Goal: Task Accomplishment & Management: Complete application form

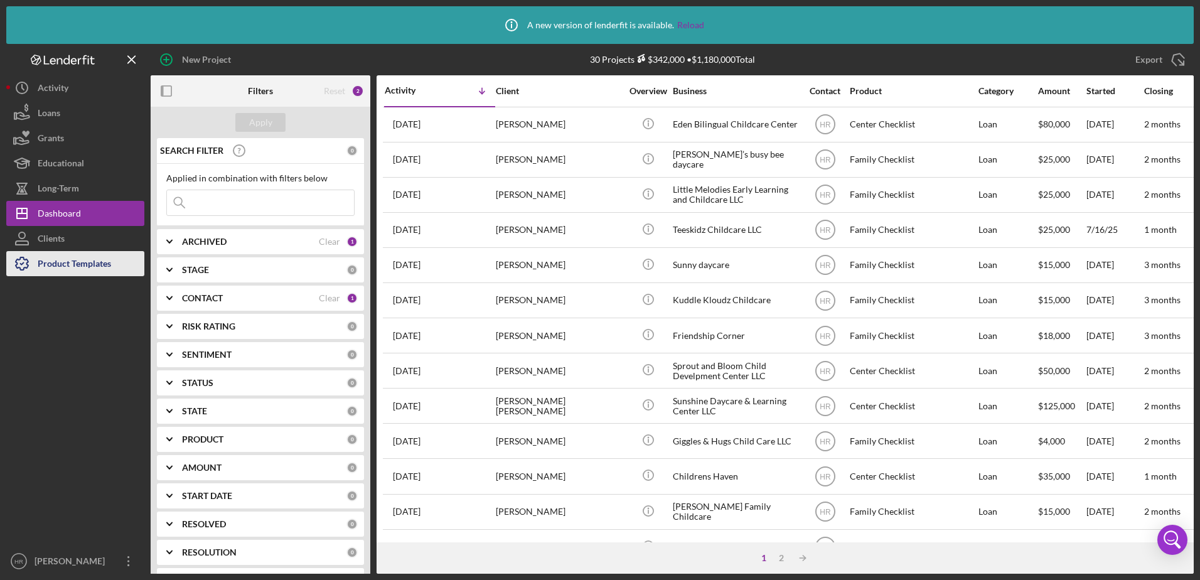
click at [54, 255] on div "Product Templates" at bounding box center [74, 265] width 73 height 28
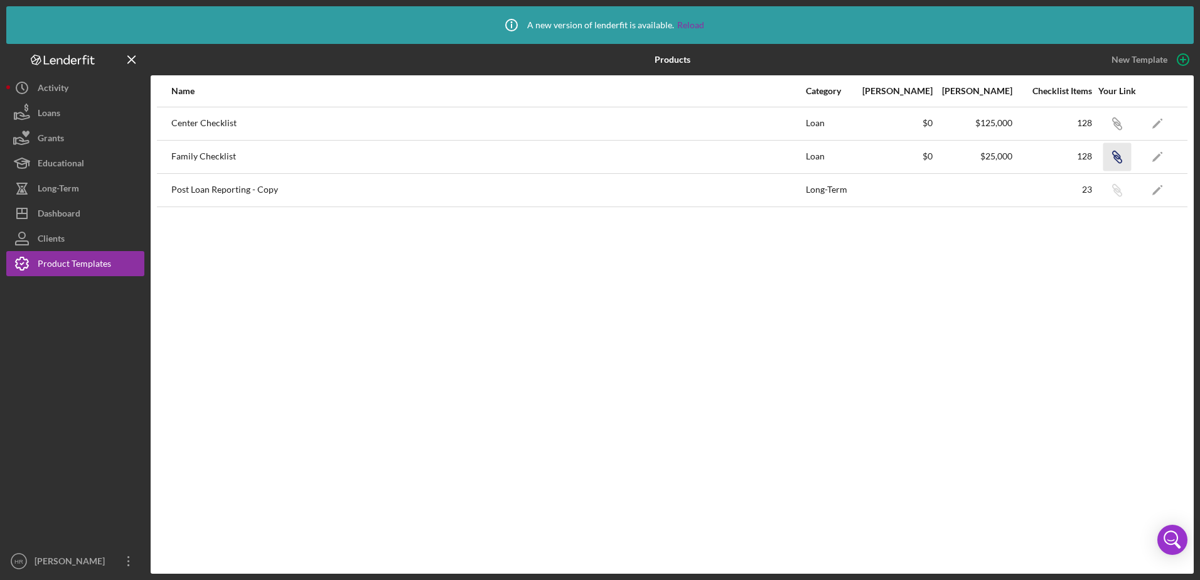
click at [1115, 161] on icon "Icon/Link" at bounding box center [1117, 156] width 28 height 28
click at [86, 214] on button "Icon/Dashboard Dashboard" at bounding box center [75, 213] width 138 height 25
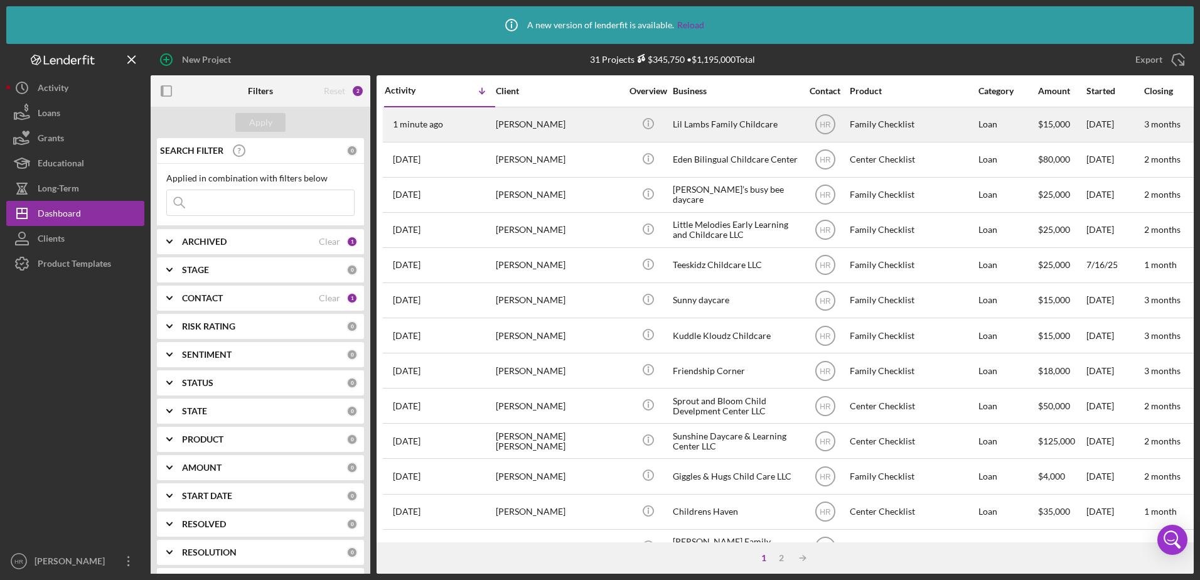
click at [699, 126] on div "Lil Lambs Family Childcare" at bounding box center [736, 124] width 126 height 33
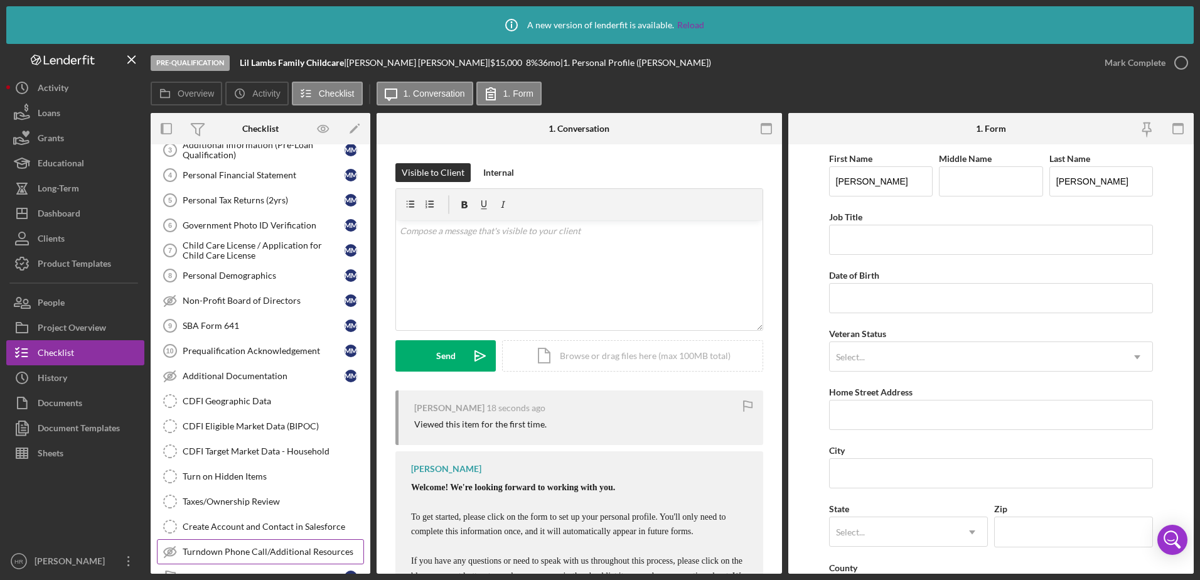
scroll to position [259, 0]
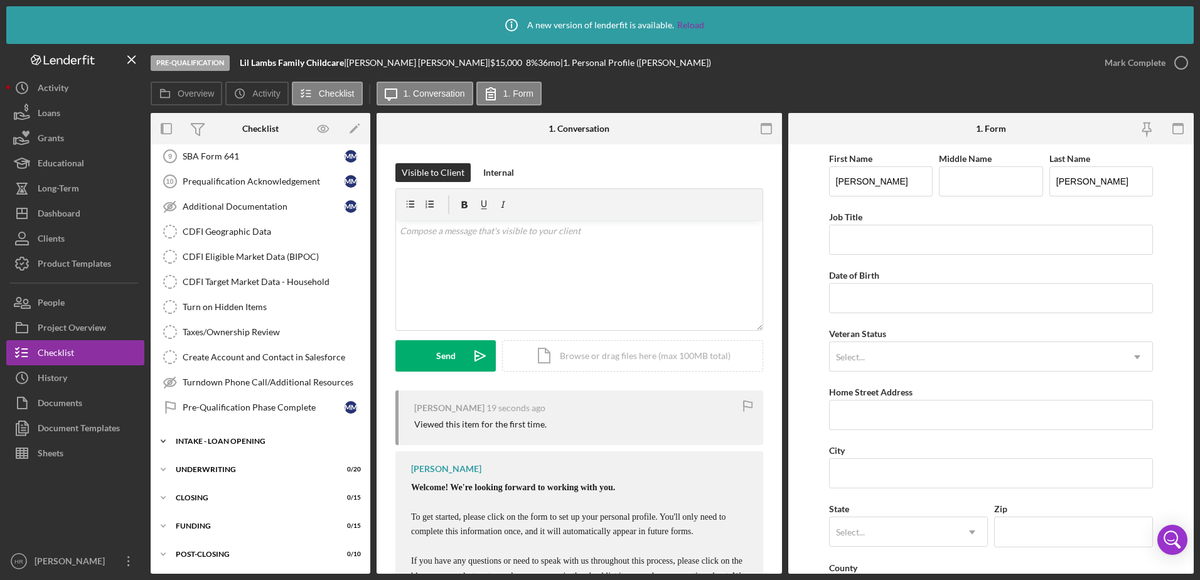
click at [233, 441] on div "INTAKE - LOAN OPENING" at bounding box center [265, 441] width 179 height 8
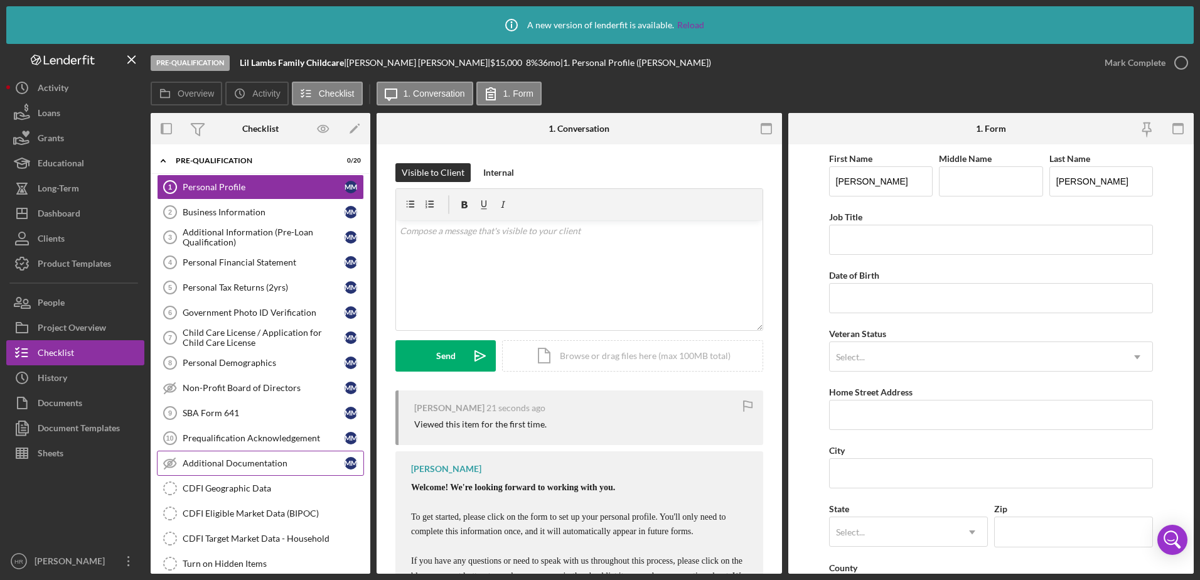
scroll to position [0, 0]
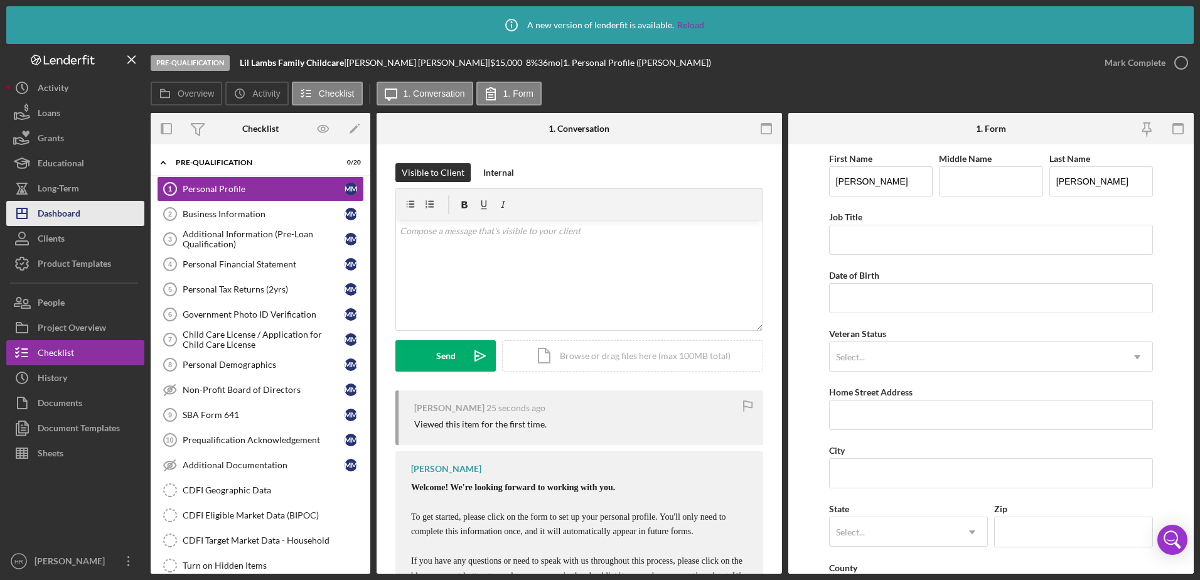
click at [67, 210] on div "Dashboard" at bounding box center [59, 215] width 43 height 28
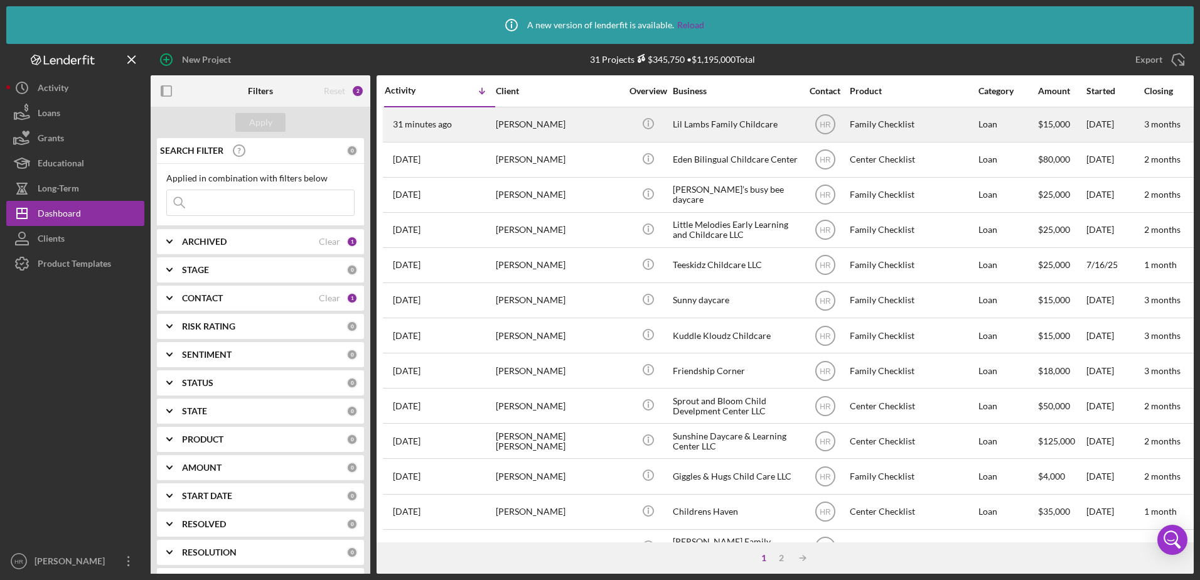
click at [721, 127] on div "Lil Lambs Family Childcare" at bounding box center [736, 124] width 126 height 33
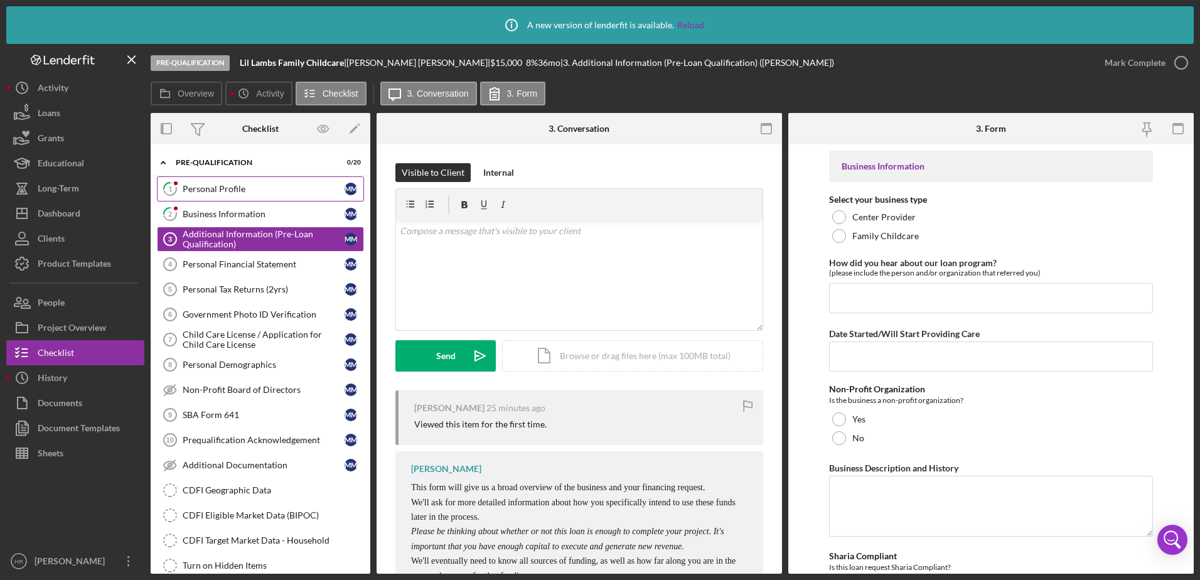
click at [224, 191] on div "Personal Profile" at bounding box center [264, 189] width 162 height 10
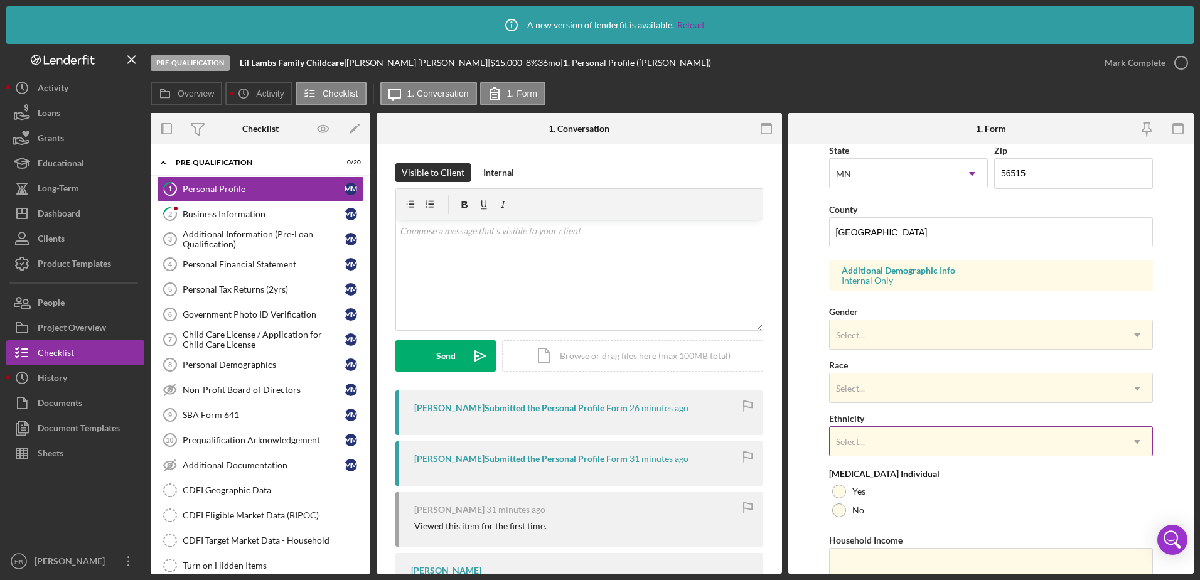
scroll to position [377, 0]
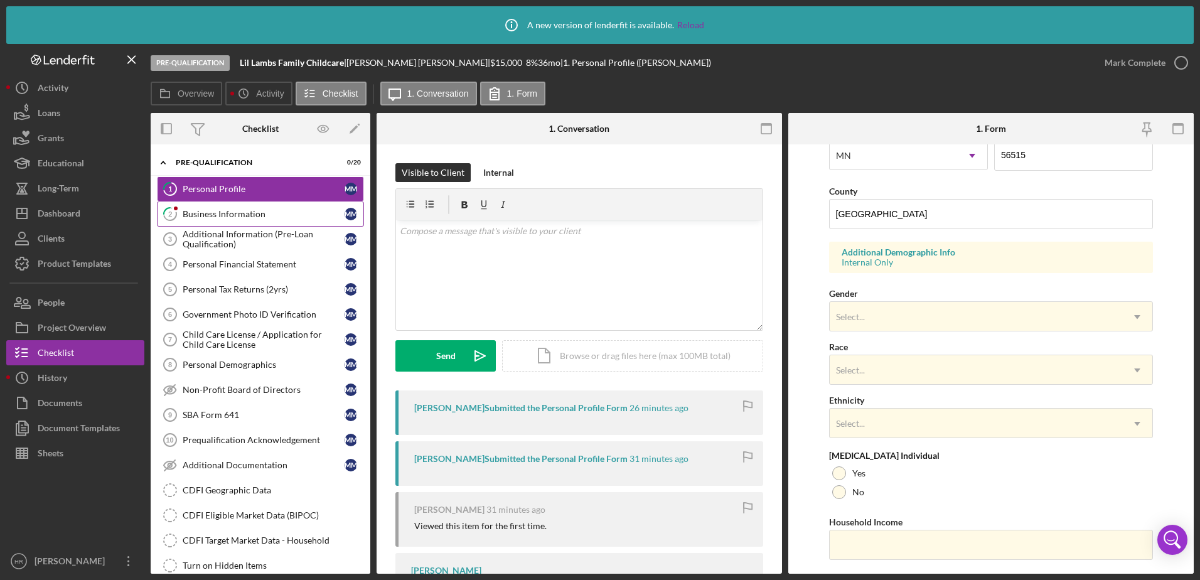
click at [256, 214] on div "Business Information" at bounding box center [264, 214] width 162 height 10
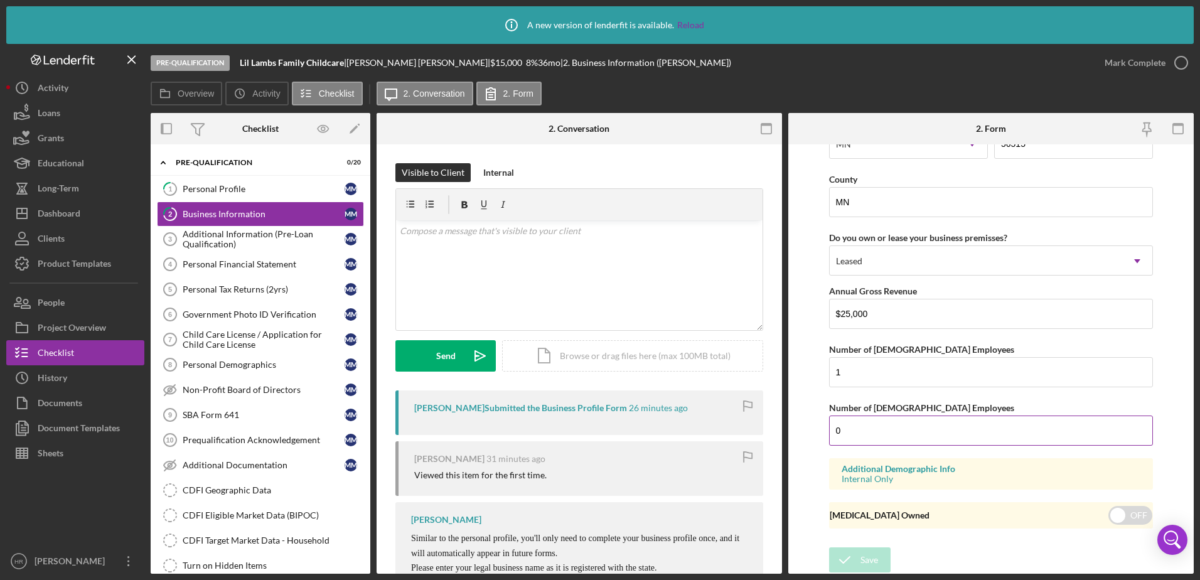
scroll to position [1198, 0]
click at [60, 220] on div "Dashboard" at bounding box center [59, 215] width 43 height 28
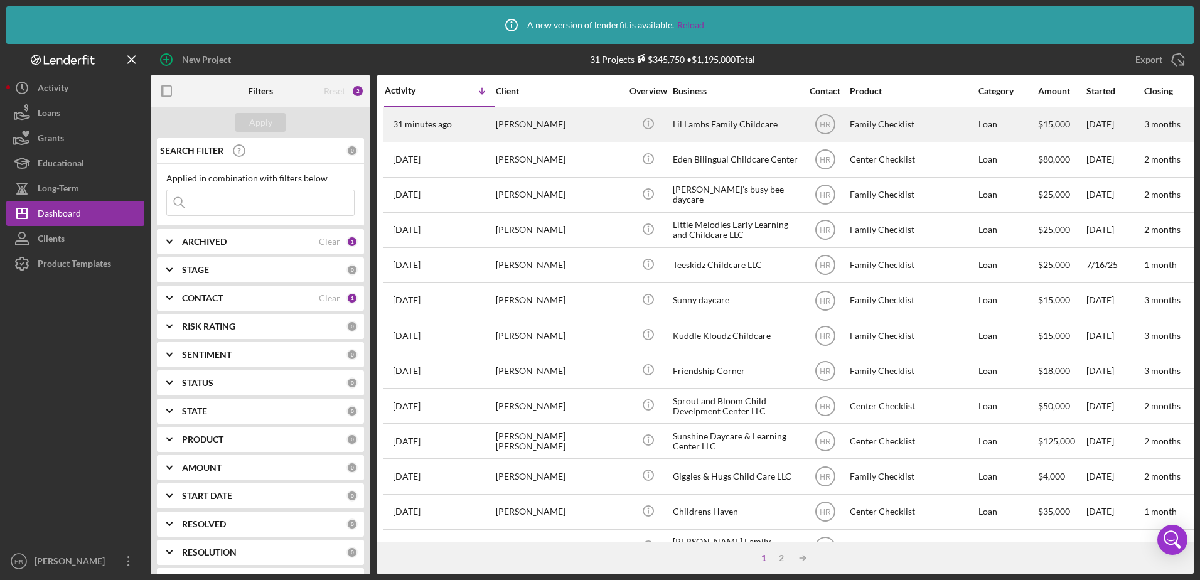
click at [725, 121] on div "Lil Lambs Family Childcare" at bounding box center [736, 124] width 126 height 33
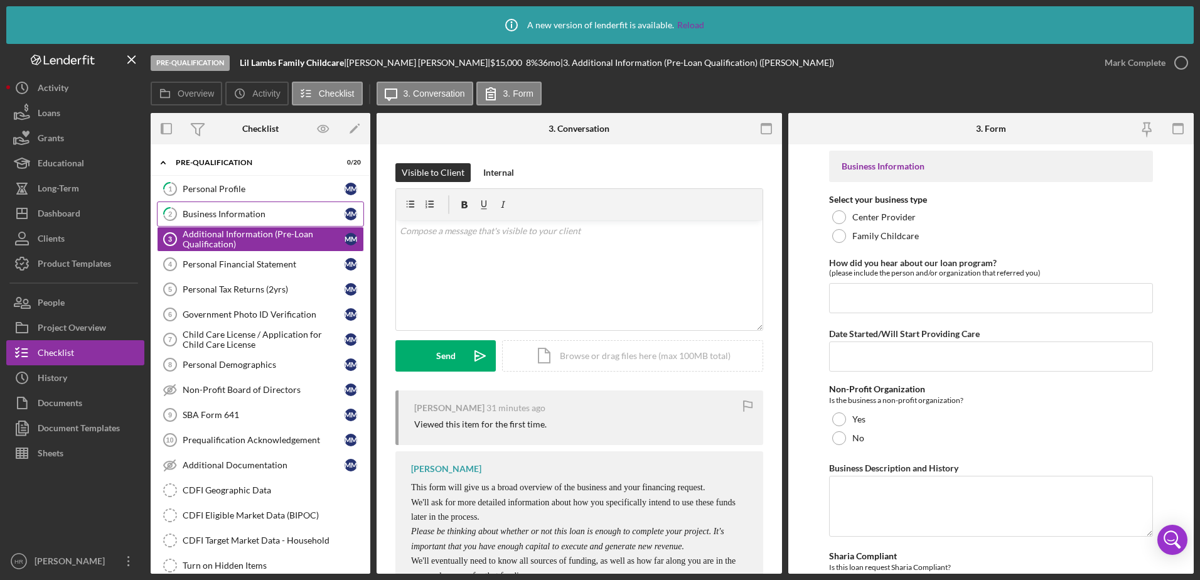
click at [255, 215] on div "Business Information" at bounding box center [264, 214] width 162 height 10
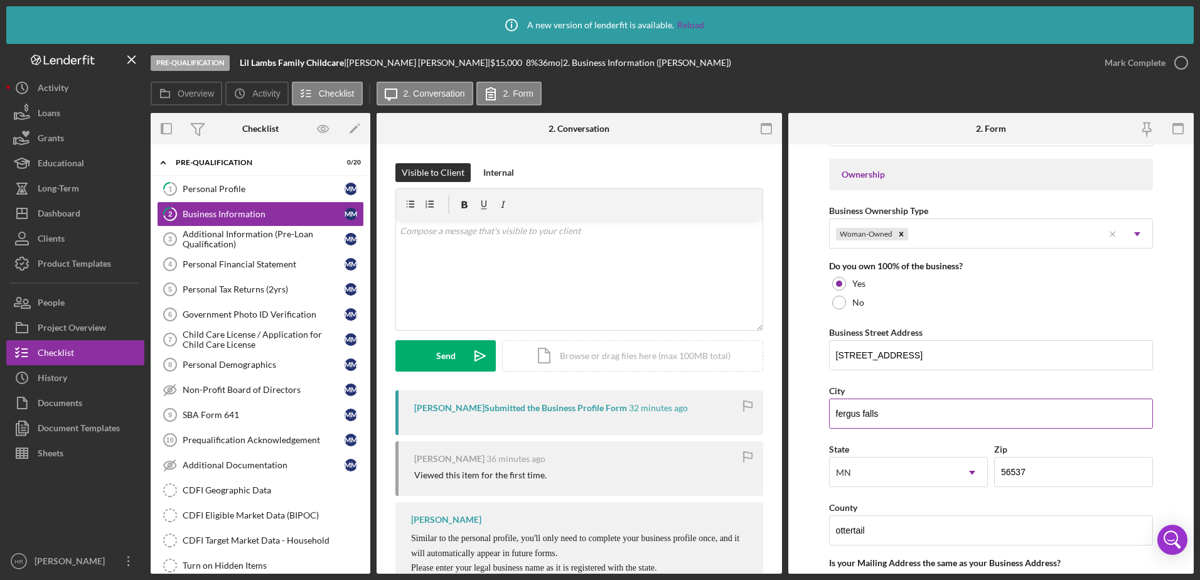
scroll to position [690, 0]
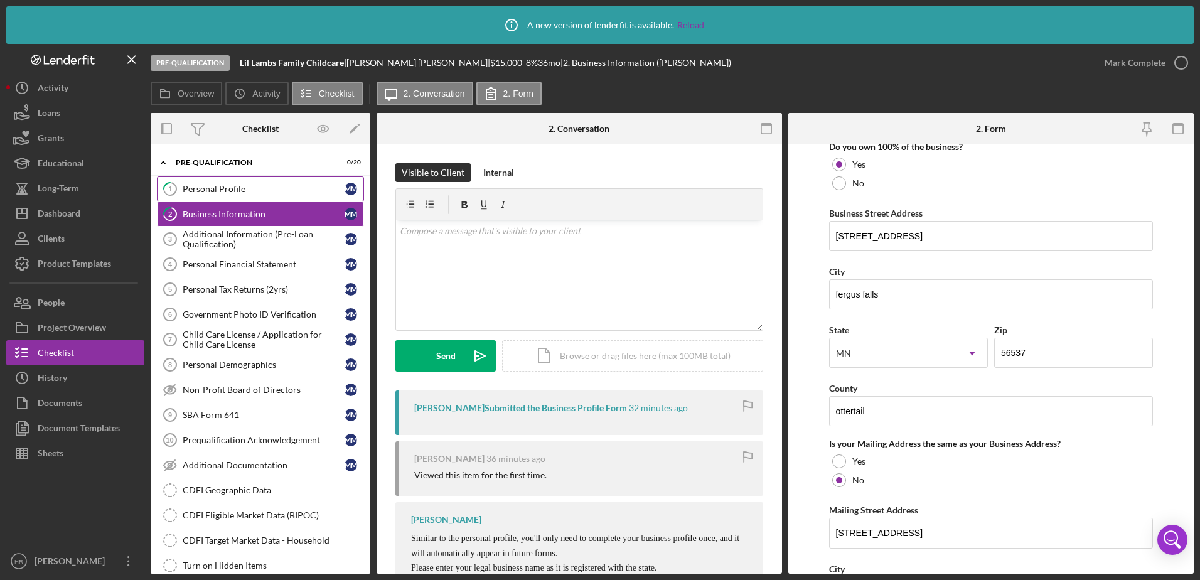
click at [283, 187] on div "Personal Profile" at bounding box center [264, 189] width 162 height 10
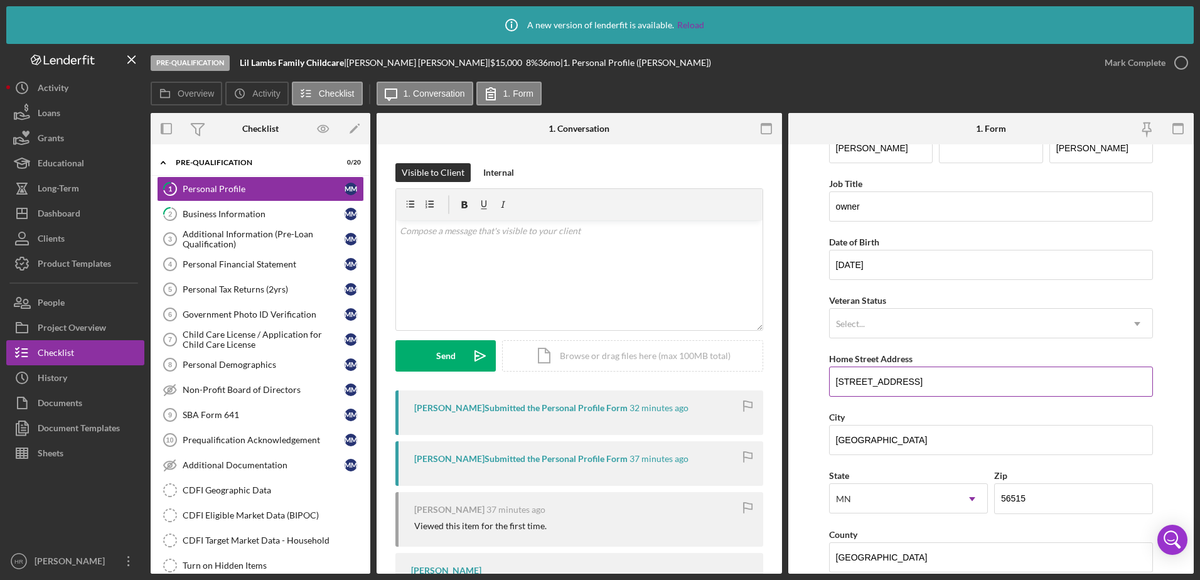
scroll to position [63, 0]
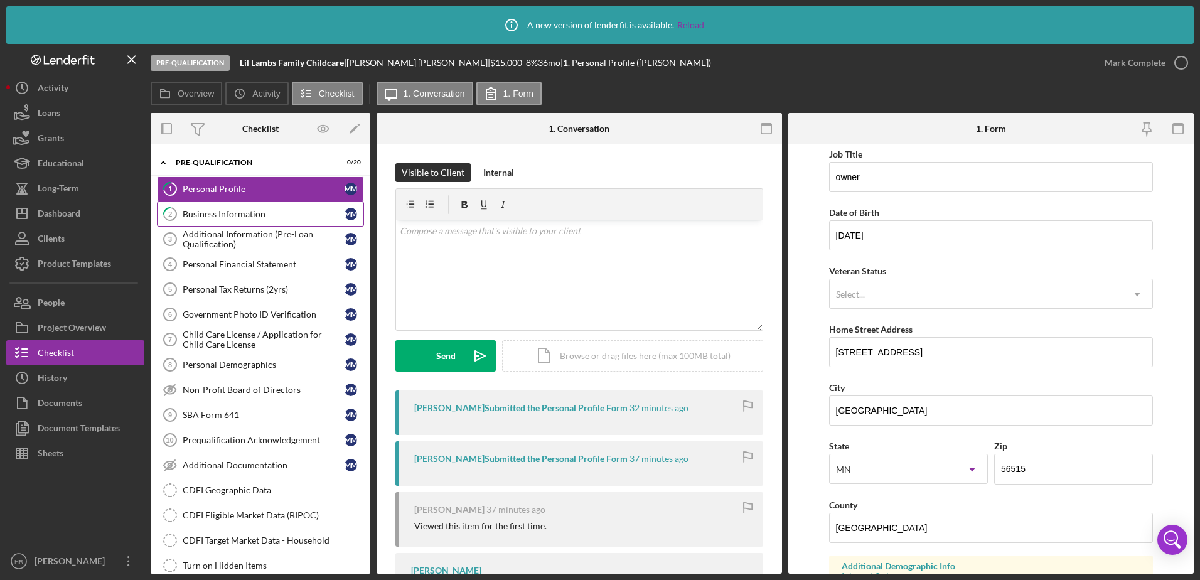
click at [215, 206] on link "2 Business Information M M" at bounding box center [260, 213] width 207 height 25
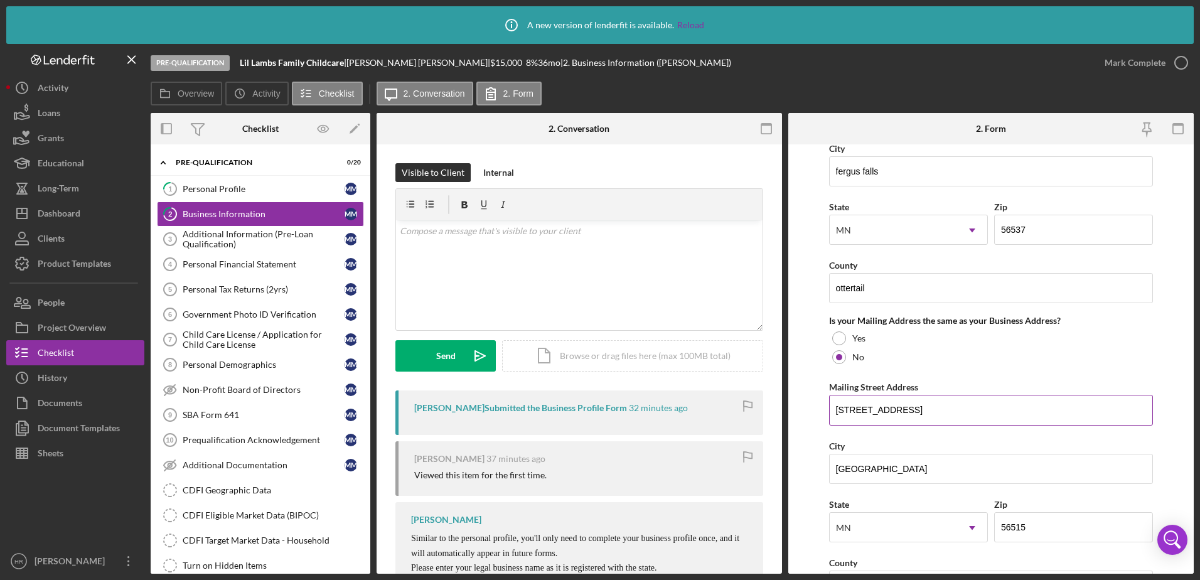
scroll to position [941, 0]
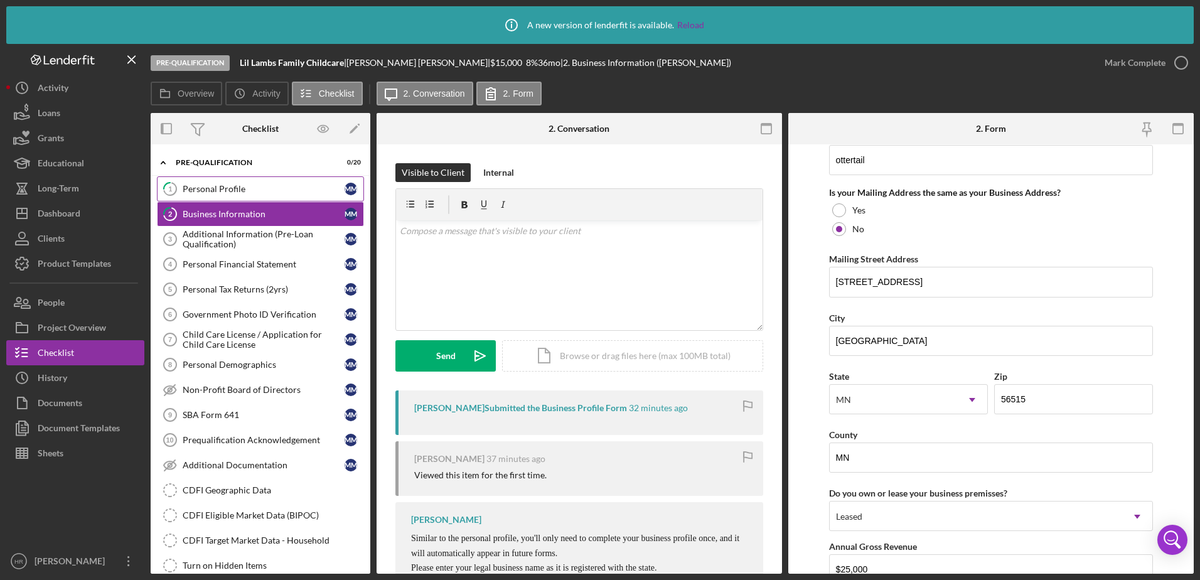
click at [239, 184] on div "Personal Profile" at bounding box center [264, 189] width 162 height 10
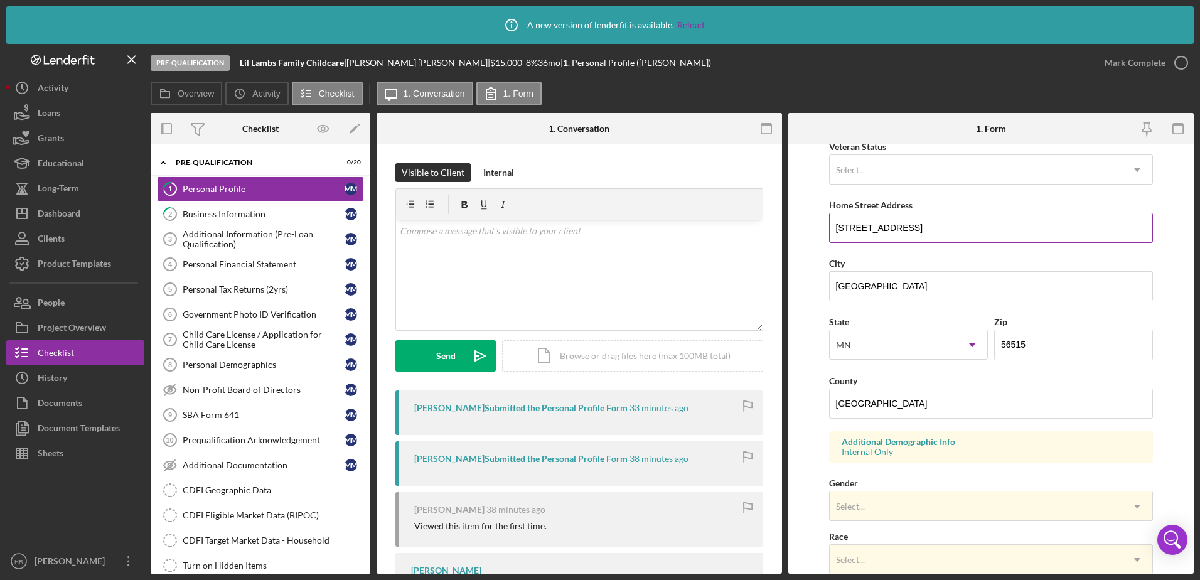
scroll to position [126, 0]
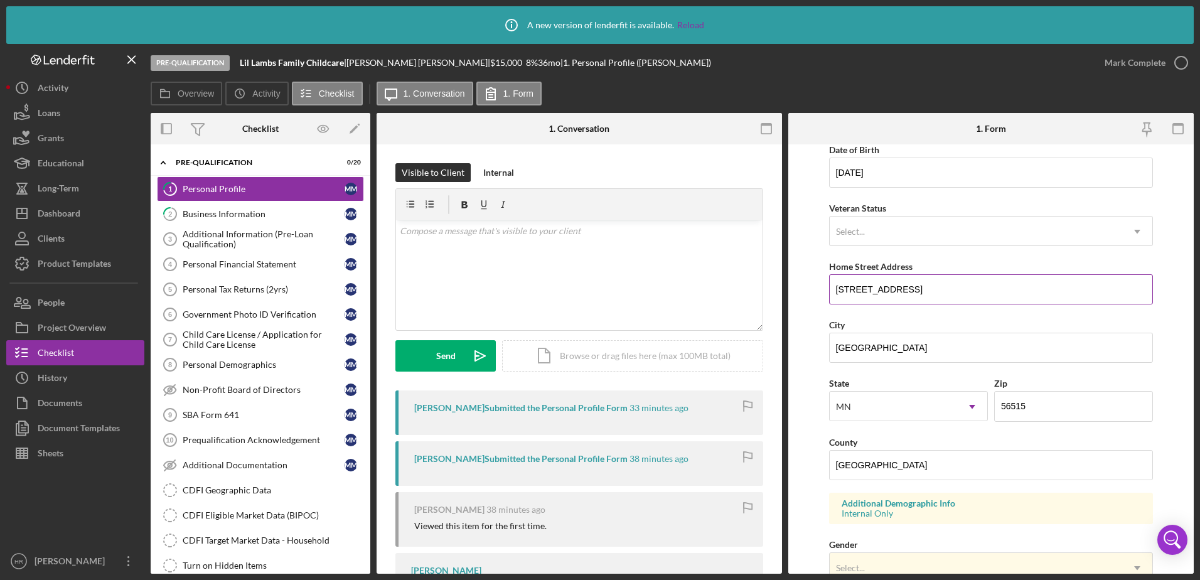
drag, startPoint x: 912, startPoint y: 289, endPoint x: 837, endPoint y: 277, distance: 75.6
click at [837, 277] on input "[STREET_ADDRESS]" at bounding box center [991, 289] width 325 height 30
click at [104, 222] on button "Icon/Dashboard Dashboard" at bounding box center [75, 213] width 138 height 25
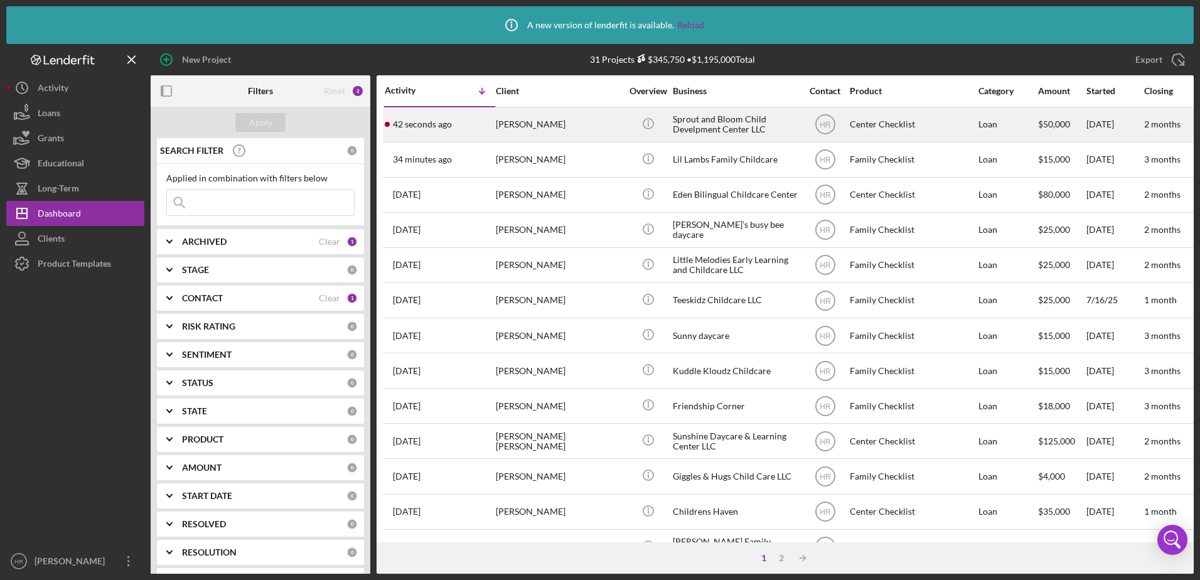
click at [739, 127] on div "Sprout and Bloom Child Develpment Center LLC" at bounding box center [736, 124] width 126 height 33
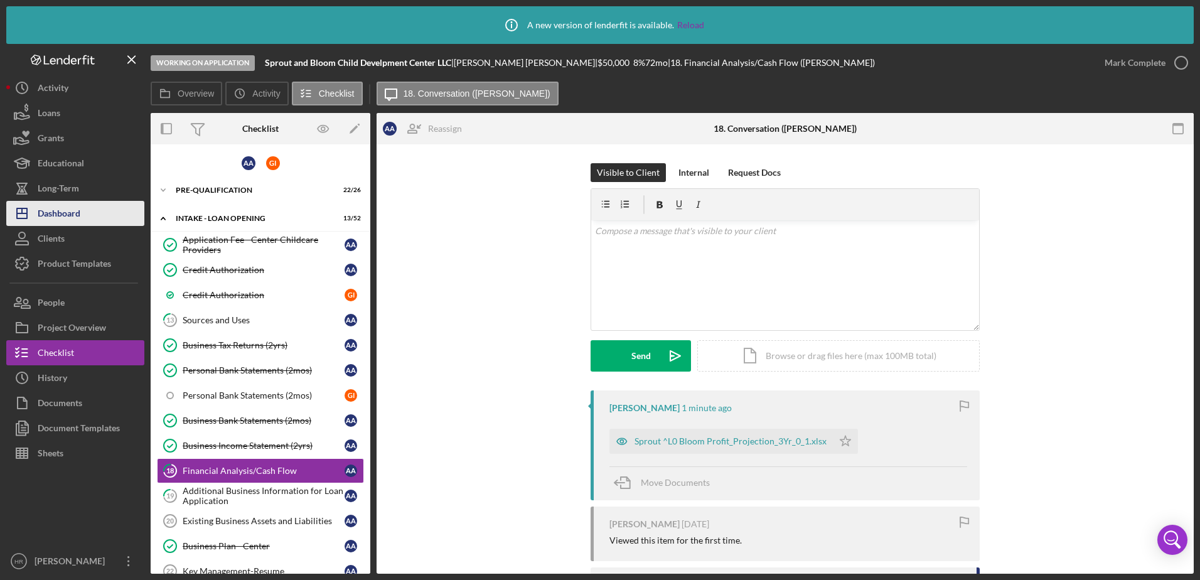
click at [55, 206] on div "Dashboard" at bounding box center [59, 215] width 43 height 28
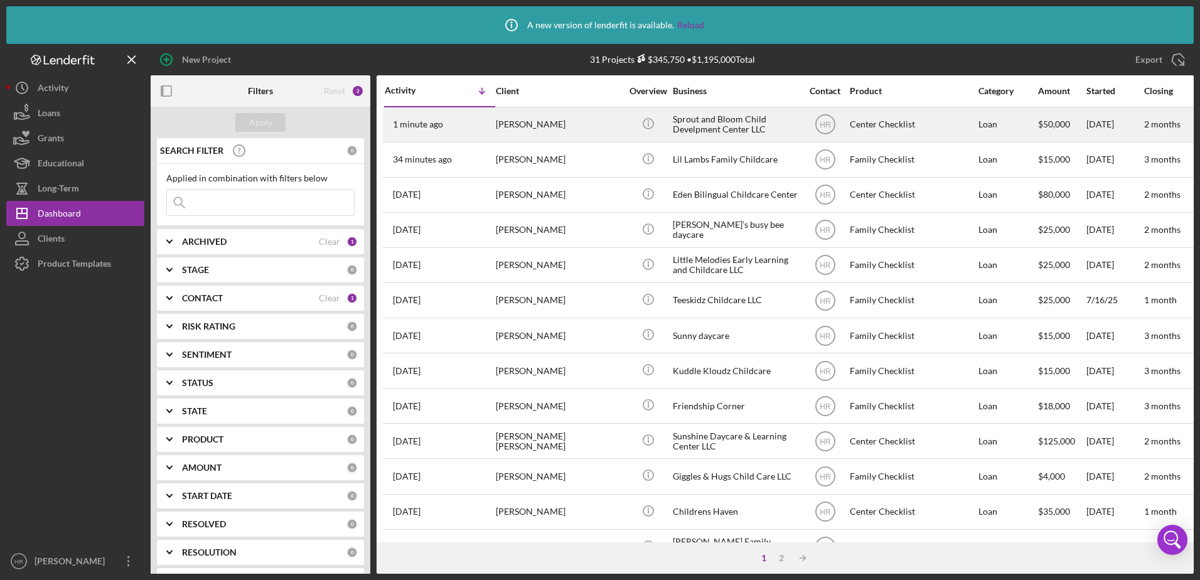
click at [716, 118] on div "Sprout and Bloom Child Develpment Center LLC" at bounding box center [736, 124] width 126 height 33
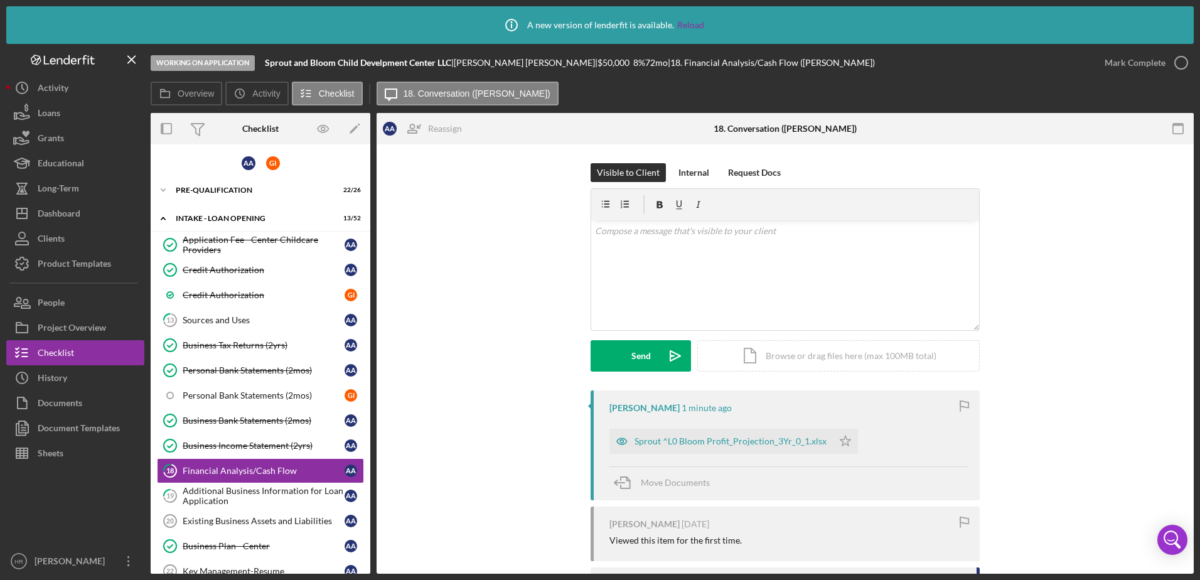
scroll to position [111, 0]
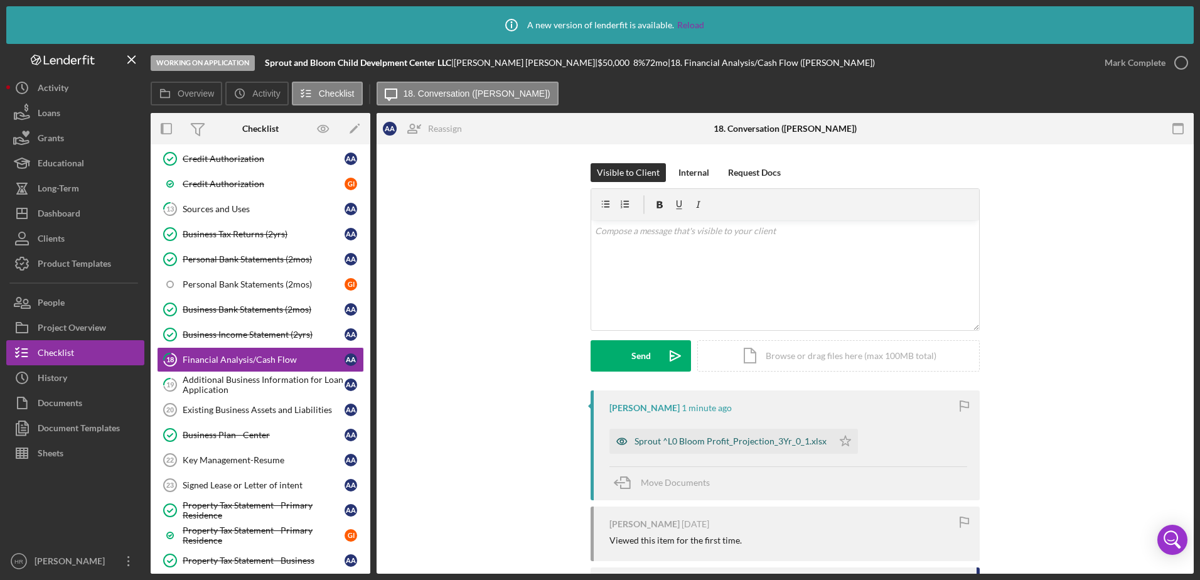
click at [692, 439] on div "Sprout ^L0 Bloom Profit_Projection_3Yr_0_1.xlsx" at bounding box center [731, 441] width 192 height 10
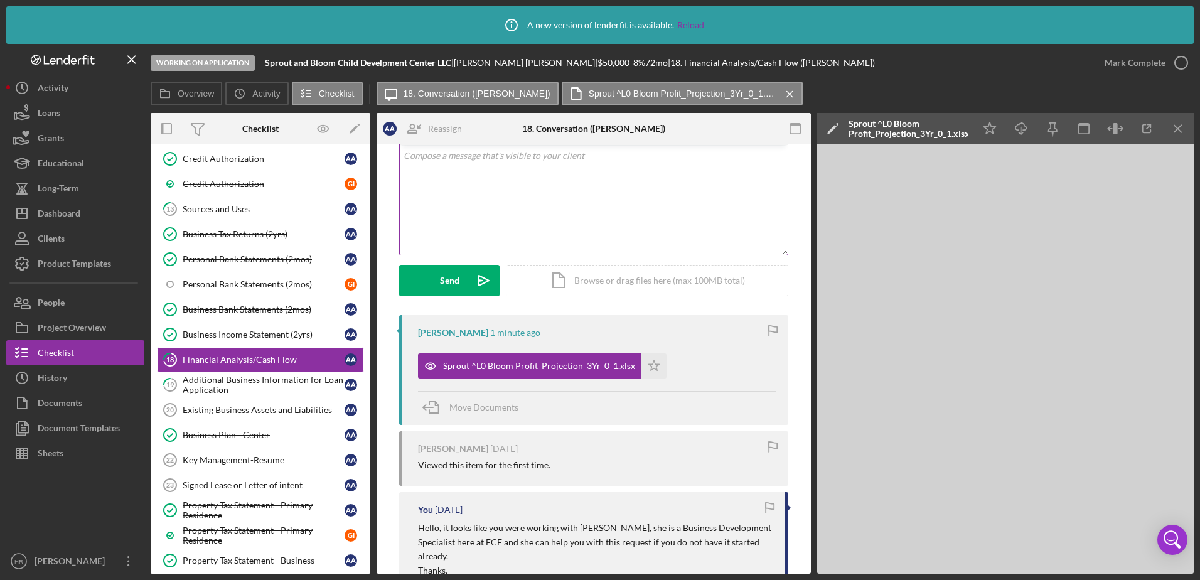
scroll to position [0, 0]
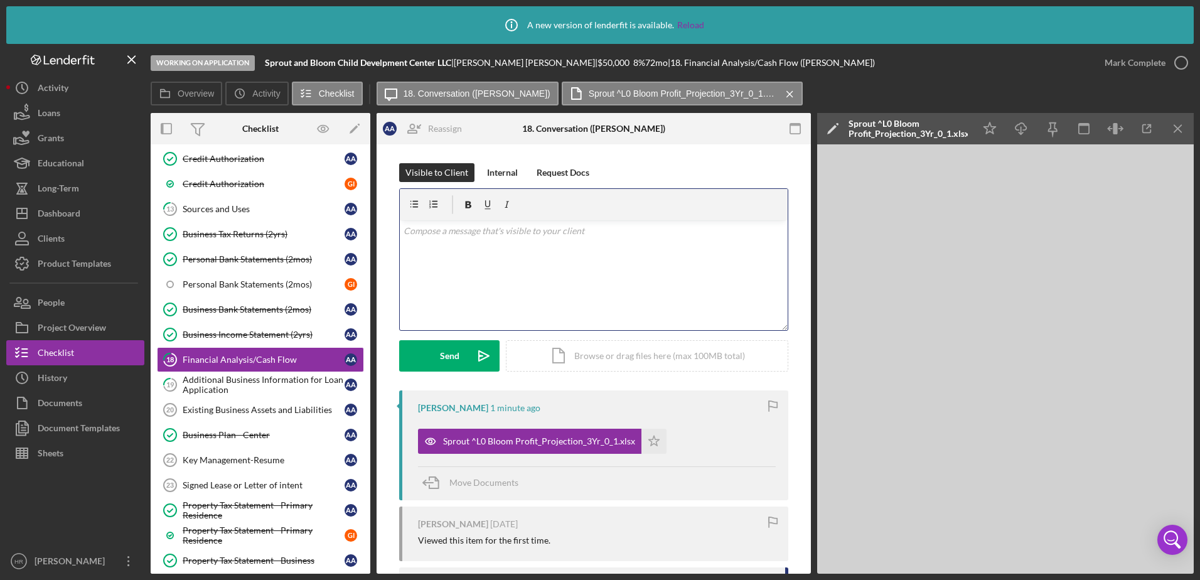
click at [464, 275] on div "v Color teal Color pink Remove color Add row above Add row below Add column bef…" at bounding box center [594, 275] width 388 height 110
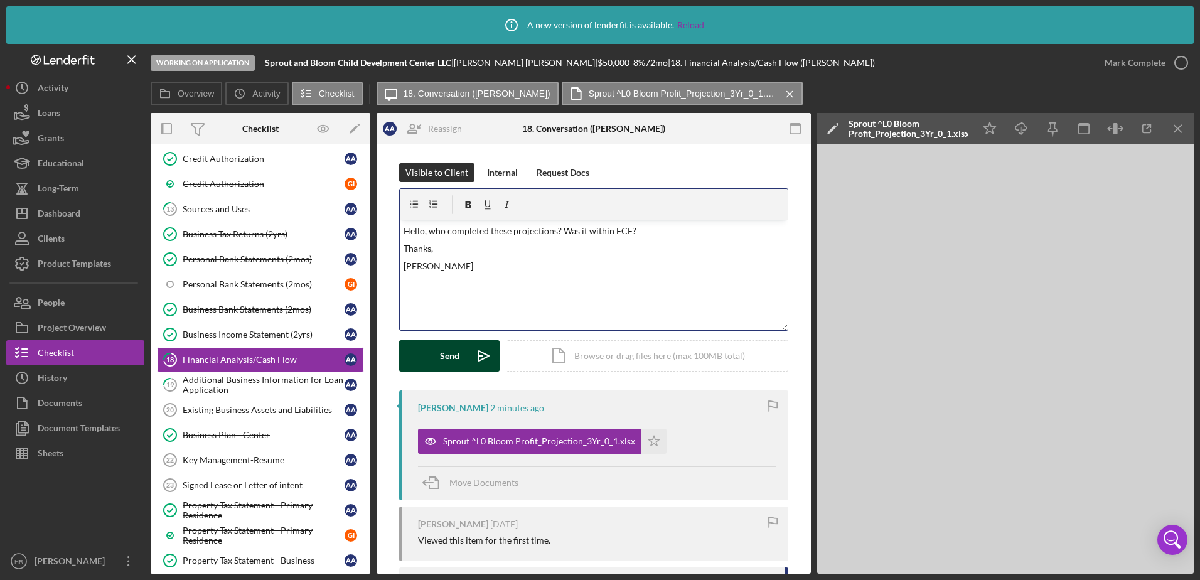
click at [443, 348] on div "Send" at bounding box center [449, 355] width 19 height 31
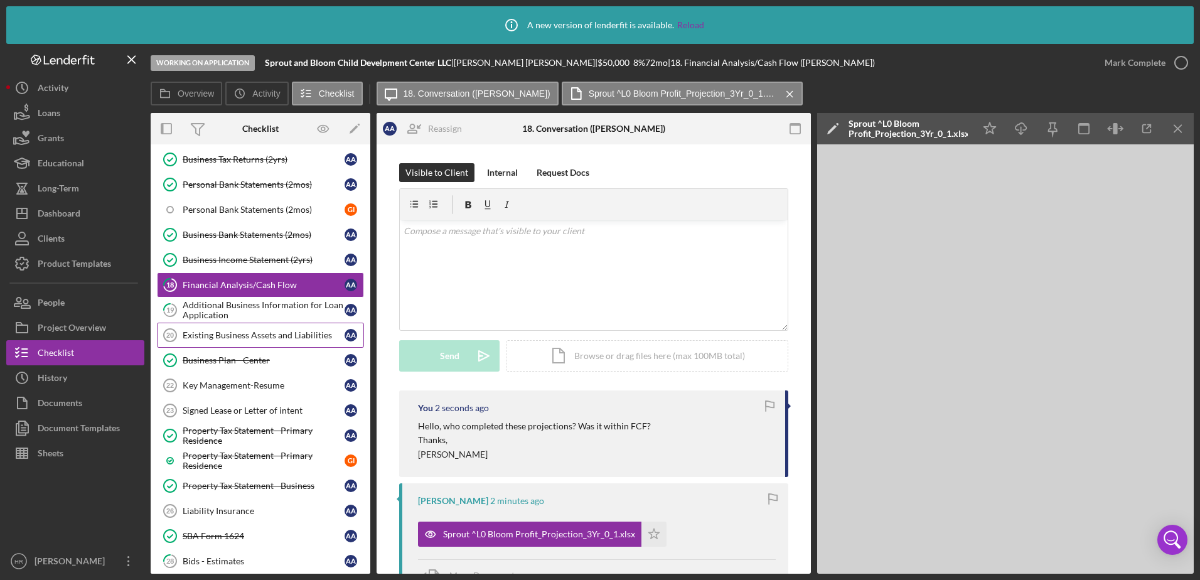
scroll to position [188, 0]
click at [251, 308] on div "Additional Business Information for Loan Application" at bounding box center [264, 308] width 162 height 20
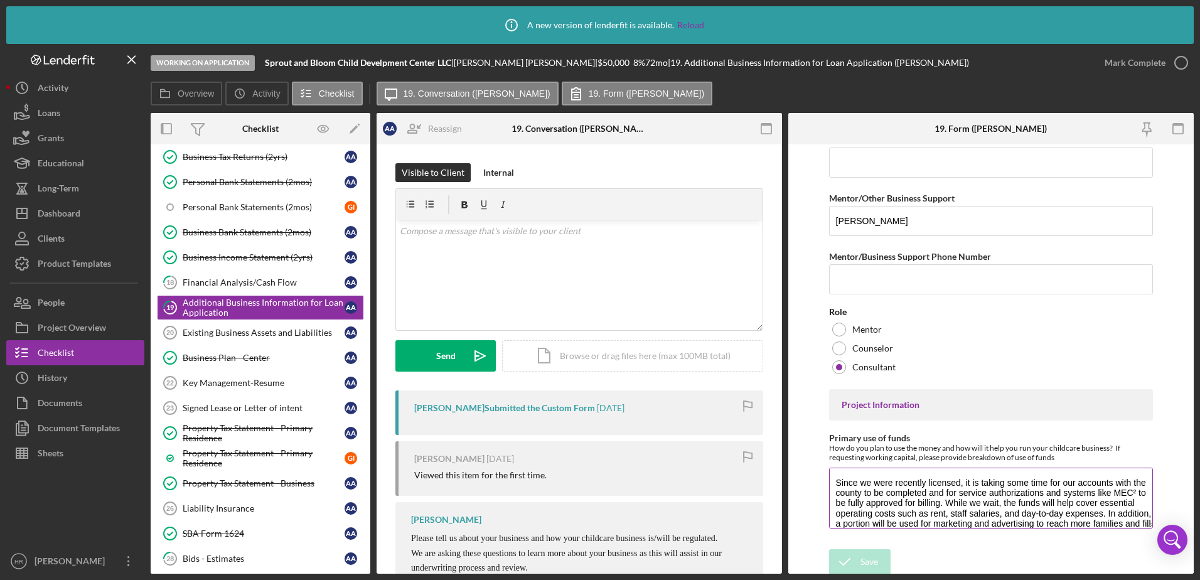
scroll to position [3526, 0]
click at [1179, 66] on icon "button" at bounding box center [1181, 62] width 31 height 31
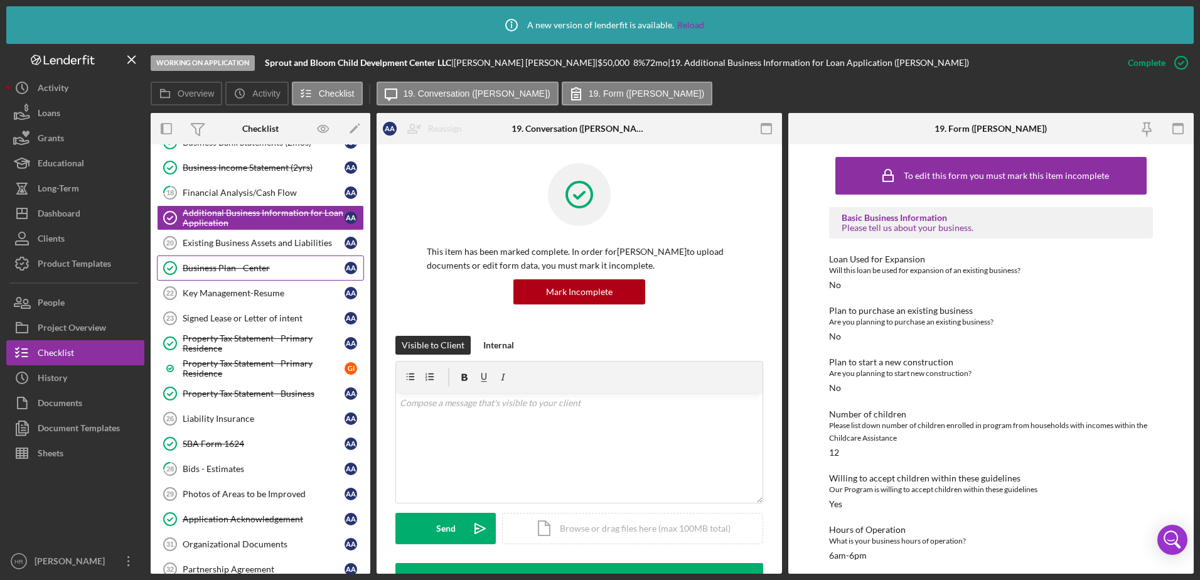
scroll to position [314, 0]
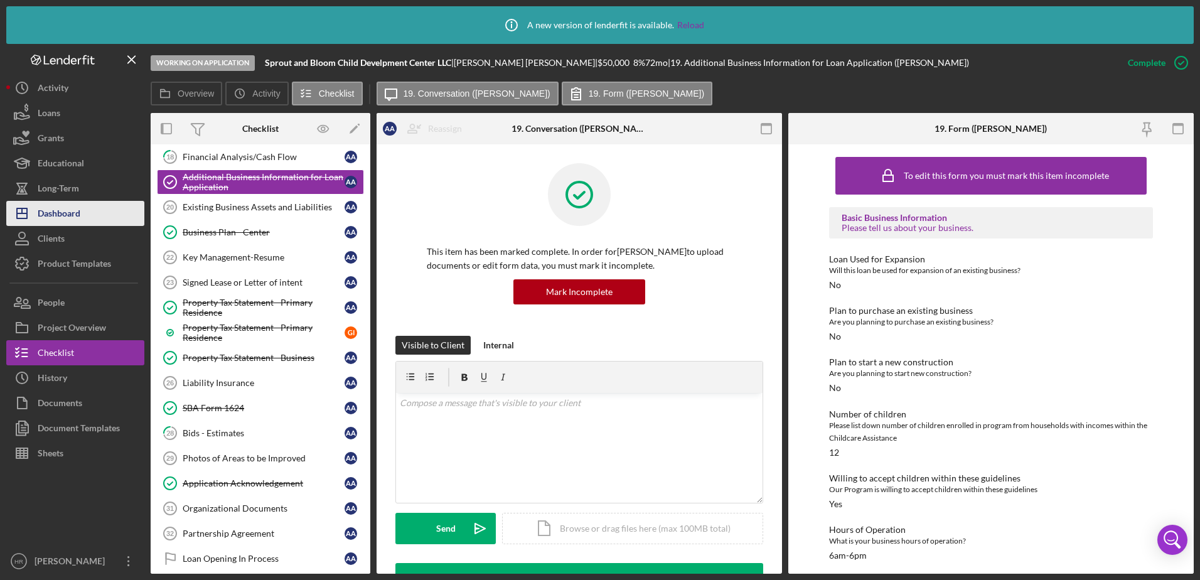
click at [50, 217] on div "Dashboard" at bounding box center [59, 215] width 43 height 28
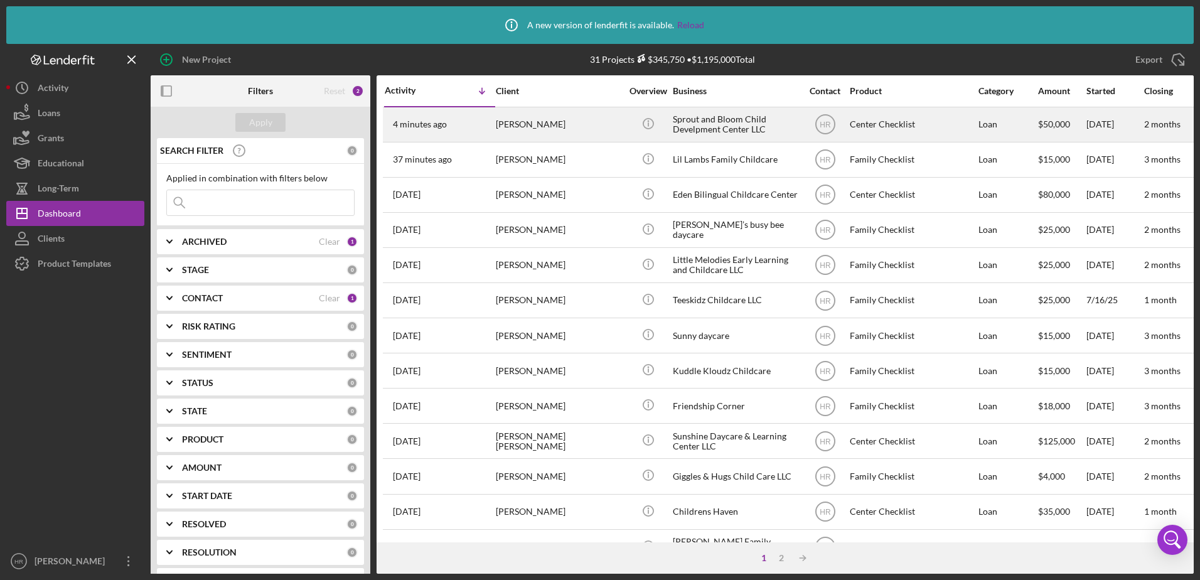
click at [726, 122] on div "Sprout and Bloom Child Develpment Center LLC" at bounding box center [736, 124] width 126 height 33
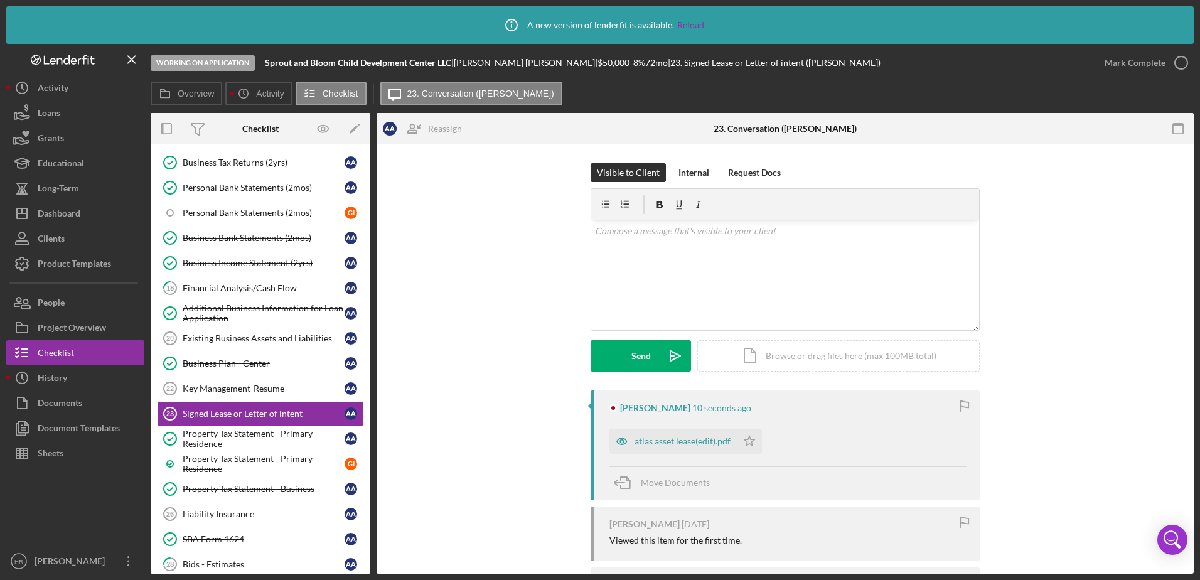
scroll to position [237, 0]
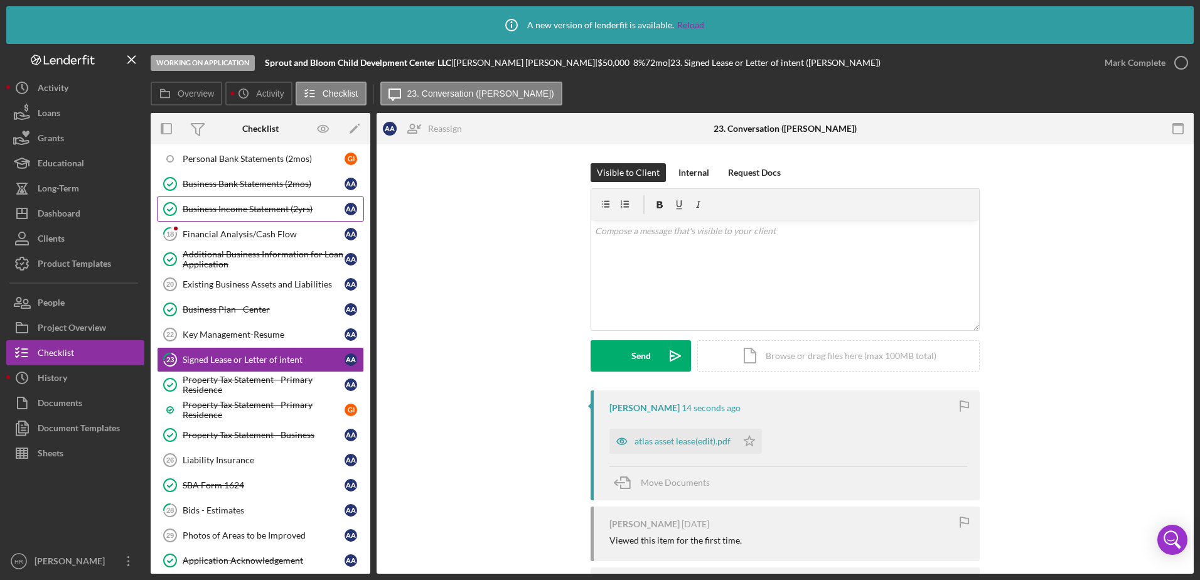
drag, startPoint x: 223, startPoint y: 229, endPoint x: 228, endPoint y: 213, distance: 16.5
click at [223, 229] on div "Financial Analysis/Cash Flow" at bounding box center [264, 234] width 162 height 10
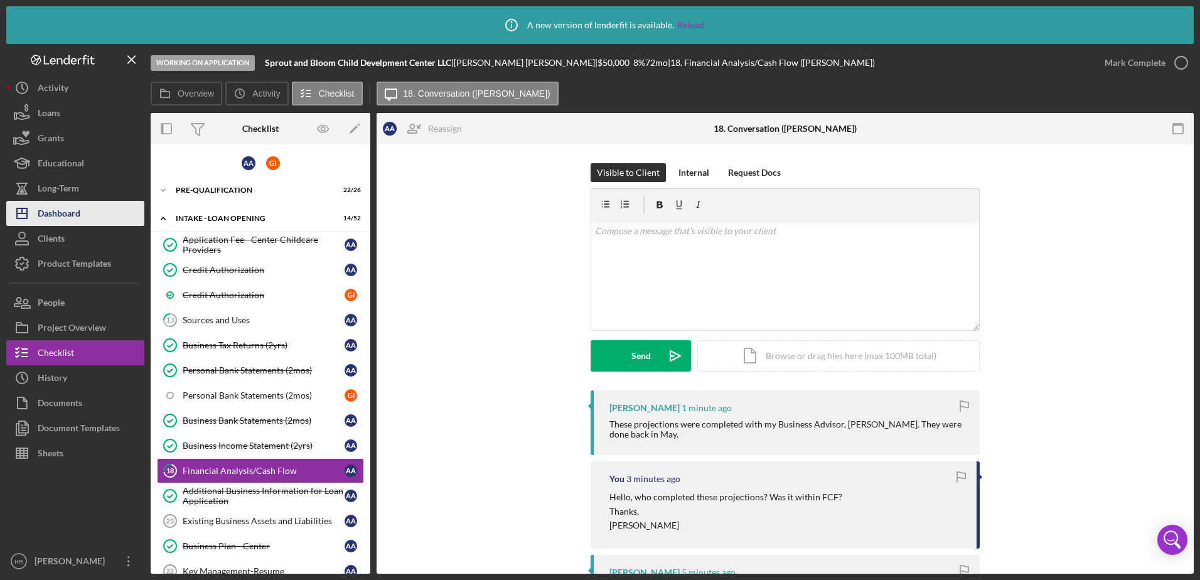
click at [70, 205] on div "Dashboard" at bounding box center [59, 215] width 43 height 28
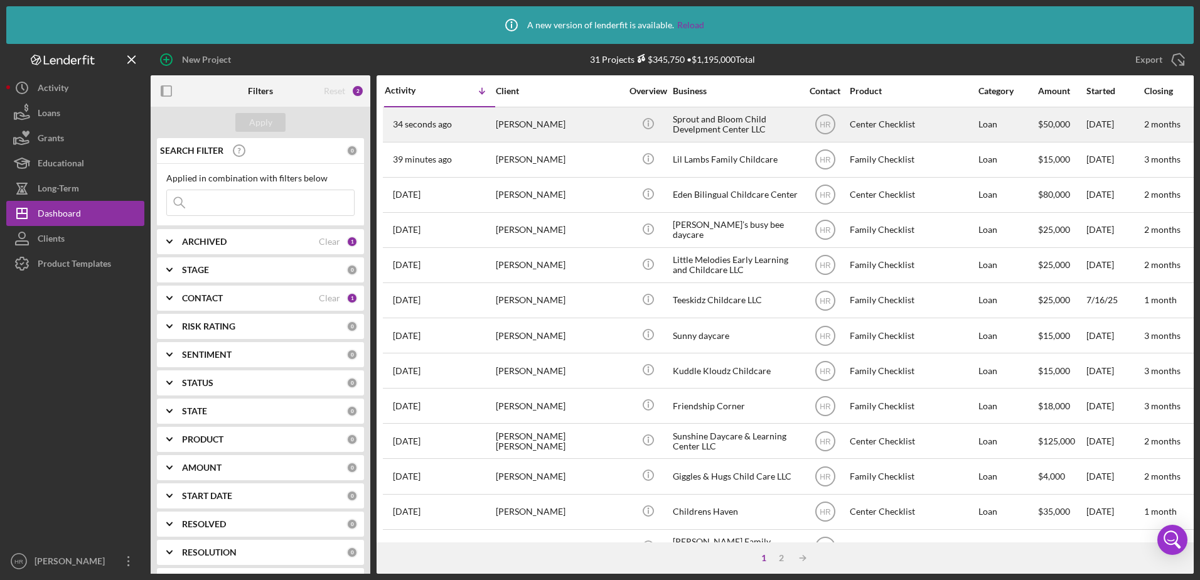
click at [717, 128] on div "Sprout and Bloom Child Develpment Center LLC" at bounding box center [736, 124] width 126 height 33
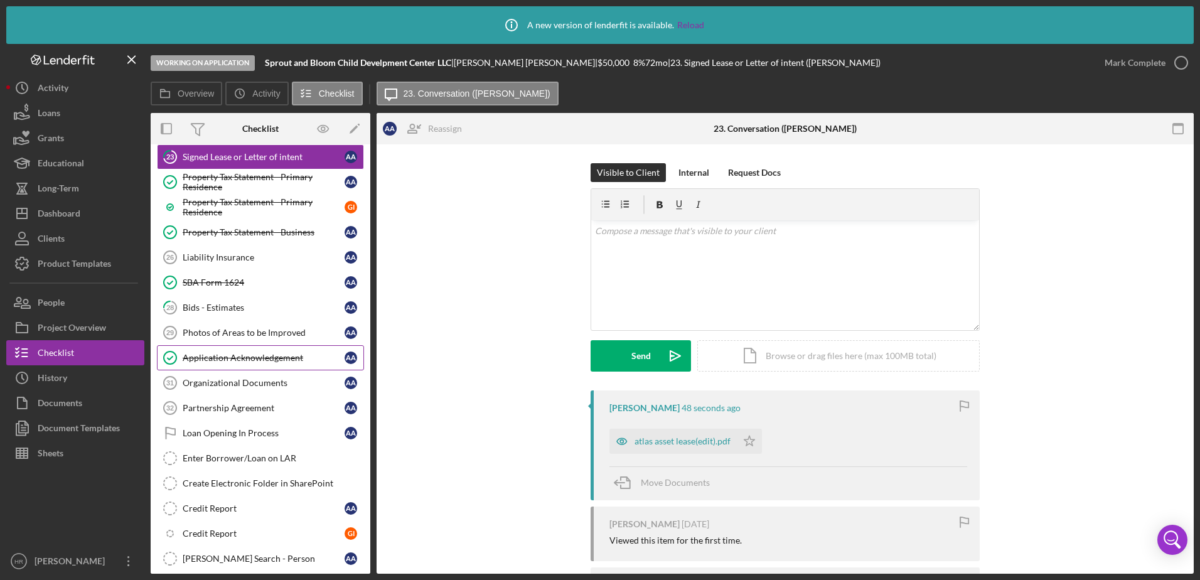
scroll to position [377, 0]
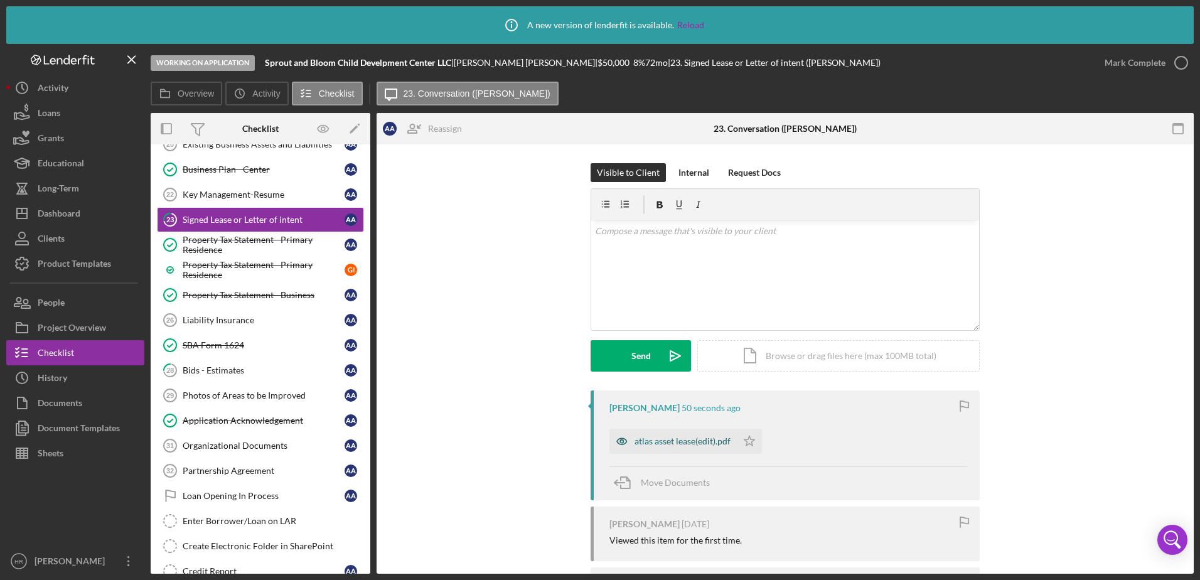
click at [669, 445] on div "atlas asset lease(edit).pdf" at bounding box center [683, 441] width 96 height 10
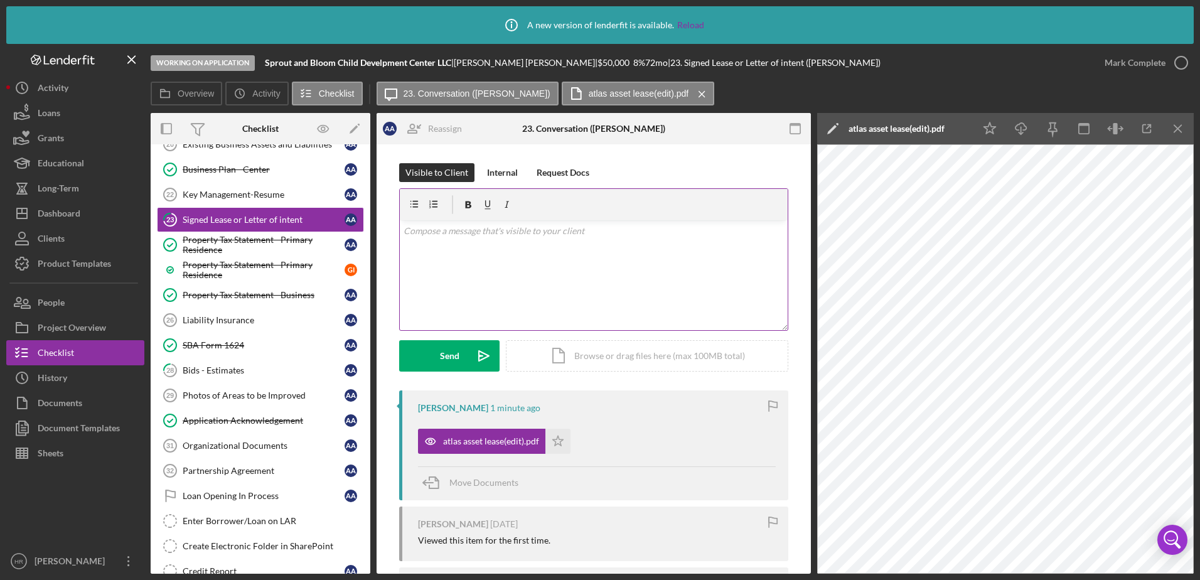
click at [610, 266] on div "v Color teal Color pink Remove color Add row above Add row below Add column bef…" at bounding box center [594, 275] width 388 height 110
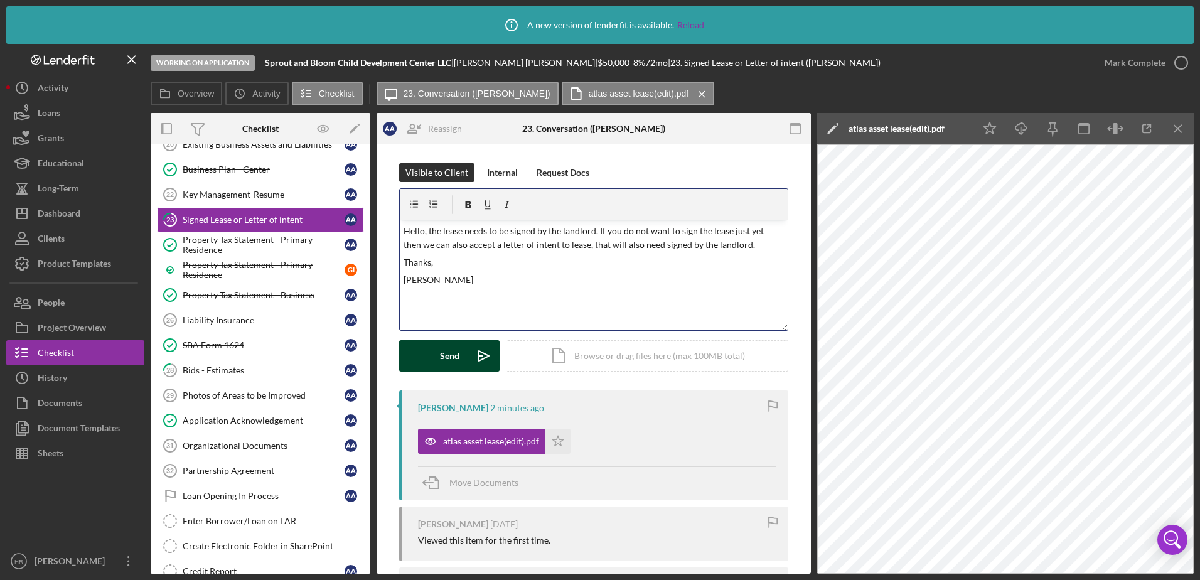
click at [440, 353] on div "Send" at bounding box center [449, 355] width 19 height 31
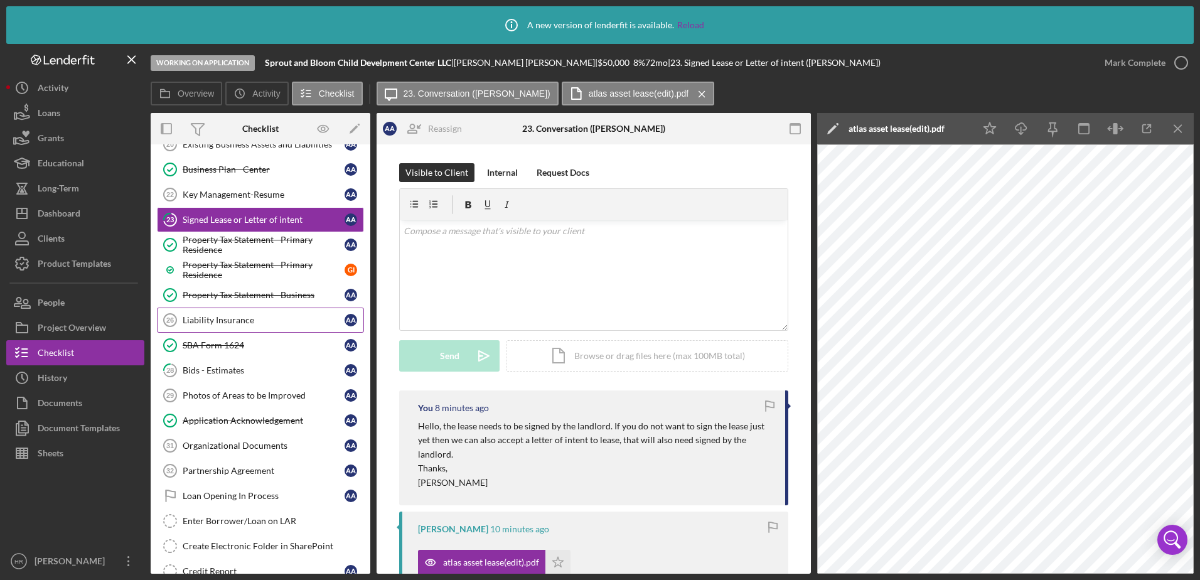
click at [218, 319] on div "Liability Insurance" at bounding box center [264, 320] width 162 height 10
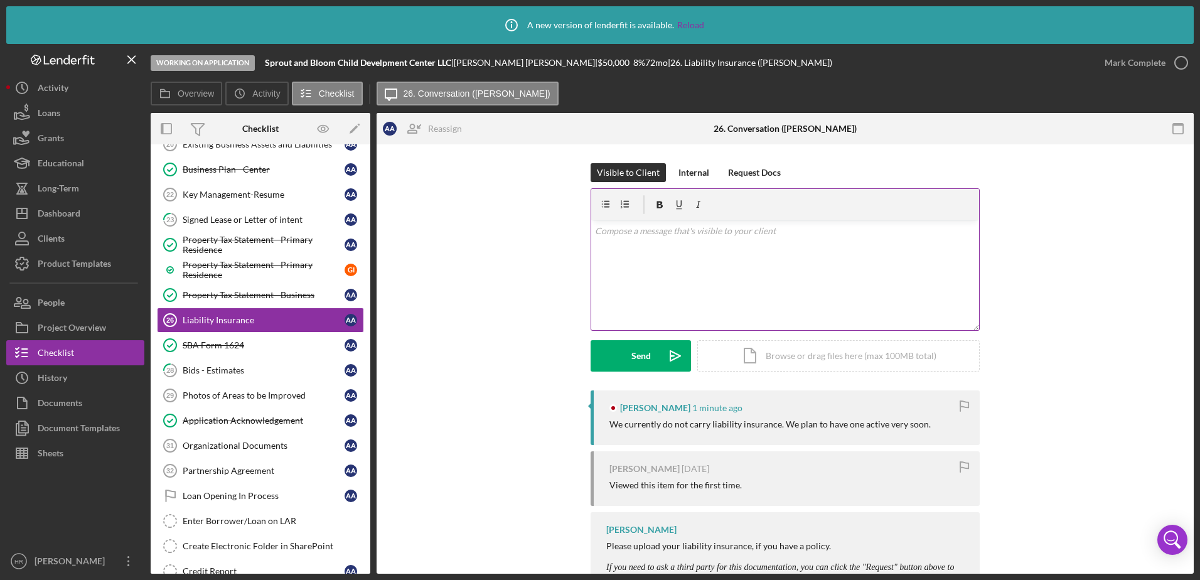
click at [695, 262] on div "v Color teal Color pink Remove color Add row above Add row below Add column bef…" at bounding box center [785, 275] width 388 height 110
click at [695, 168] on div "Internal" at bounding box center [694, 172] width 31 height 19
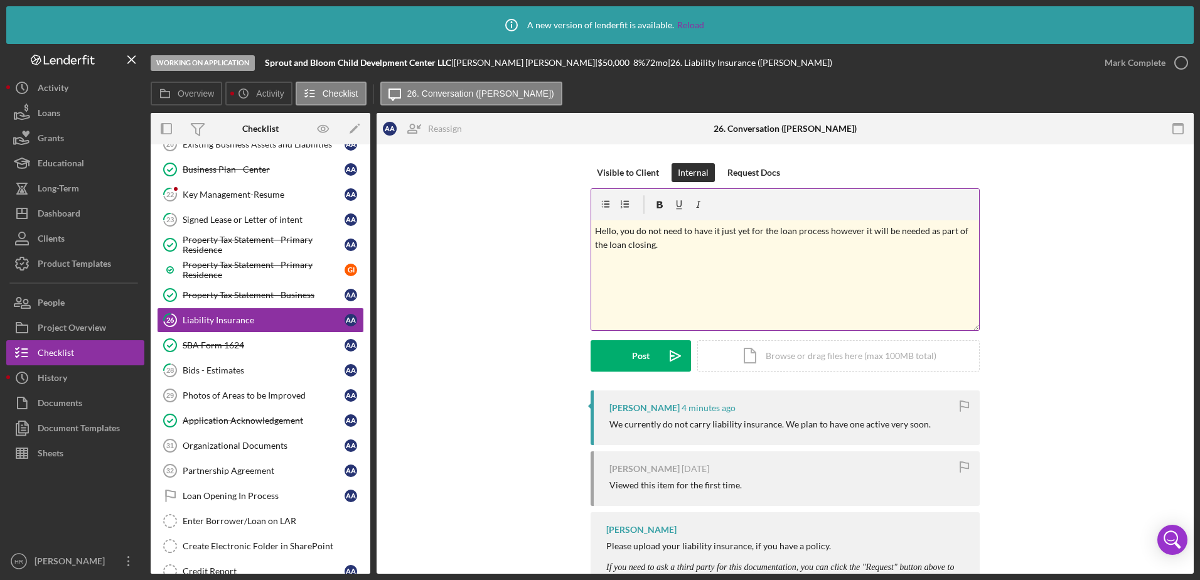
click at [682, 254] on div "v Color teal Color pink Remove color Add row above Add row below Add column bef…" at bounding box center [785, 275] width 388 height 110
click at [620, 173] on div "Visible to Client" at bounding box center [628, 172] width 62 height 19
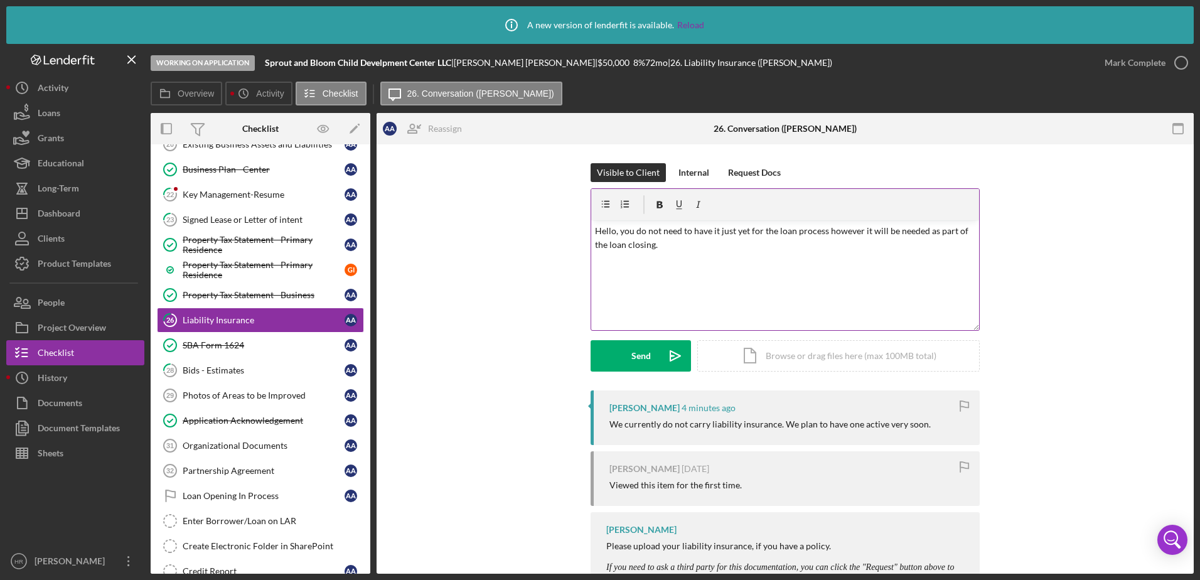
click at [683, 246] on p "Hello, you do not need to have it just yet for the loan process however it will…" at bounding box center [785, 238] width 381 height 28
click at [615, 361] on button "Send Icon/icon-invite-send" at bounding box center [641, 355] width 100 height 31
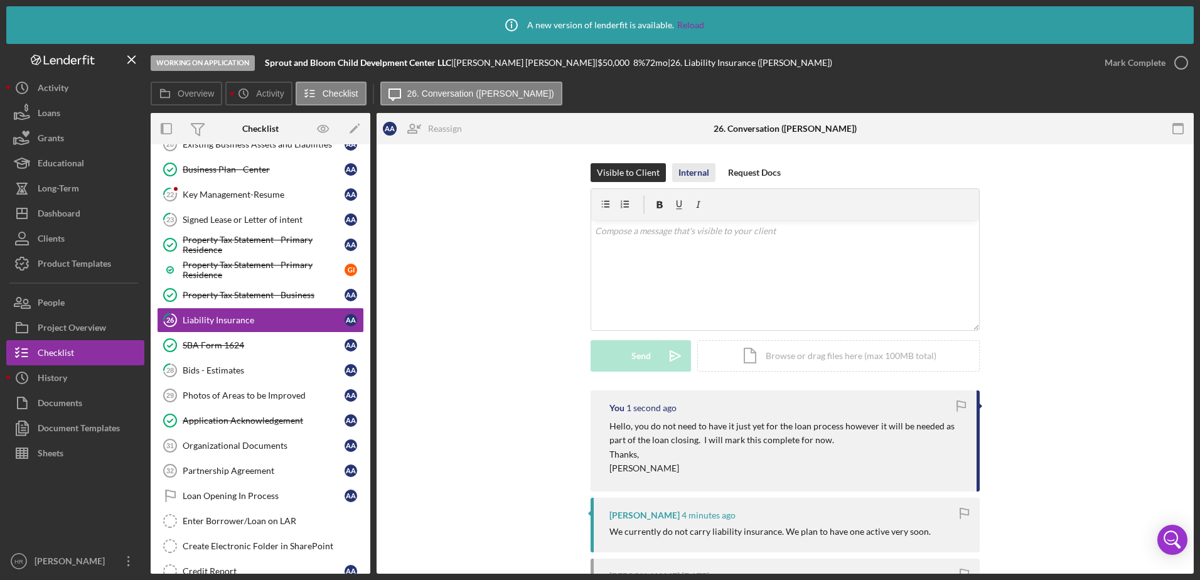
click at [700, 170] on div "Internal" at bounding box center [694, 172] width 31 height 19
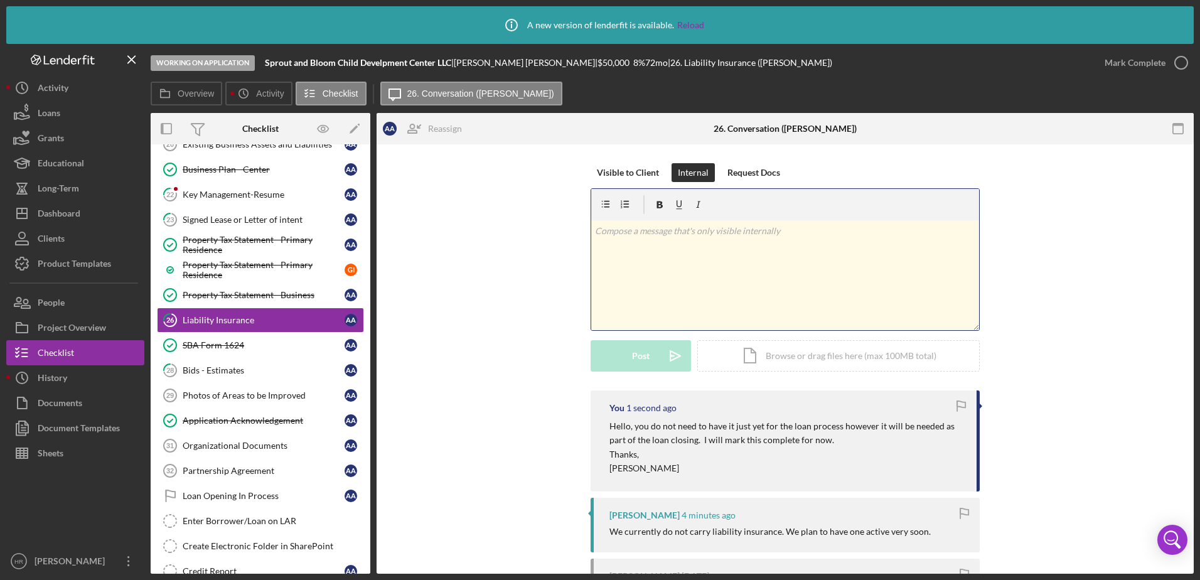
click at [685, 237] on p at bounding box center [785, 231] width 381 height 14
click at [643, 351] on div "Post" at bounding box center [641, 355] width 18 height 31
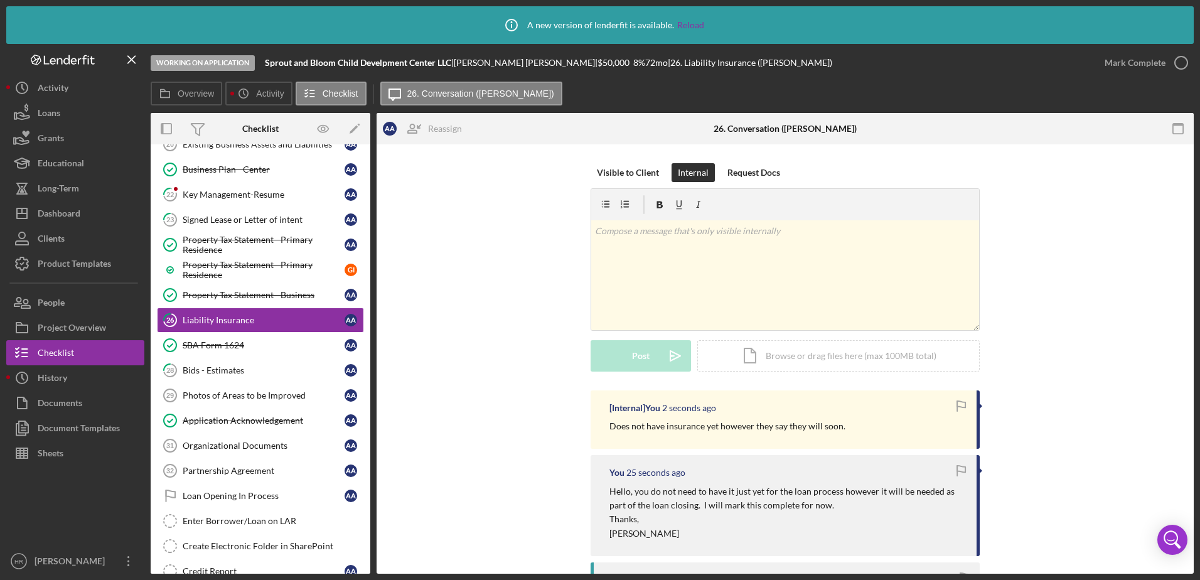
click at [958, 402] on icon "button" at bounding box center [961, 406] width 28 height 28
click at [67, 203] on div "Dashboard" at bounding box center [59, 215] width 43 height 28
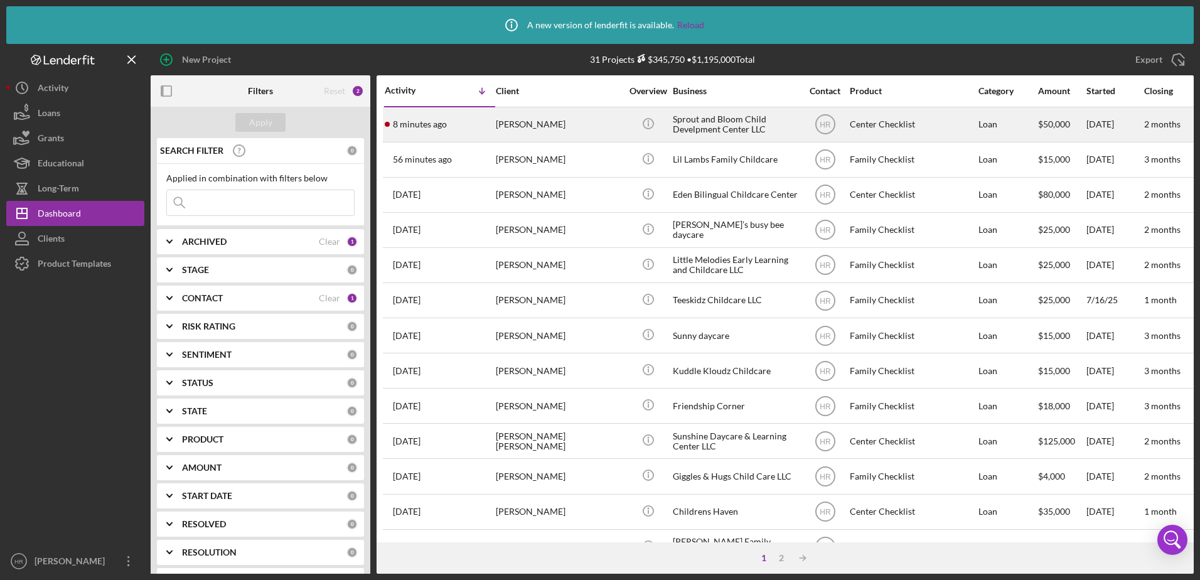
click at [726, 120] on div "Sprout and Bloom Child Develpment Center LLC" at bounding box center [736, 124] width 126 height 33
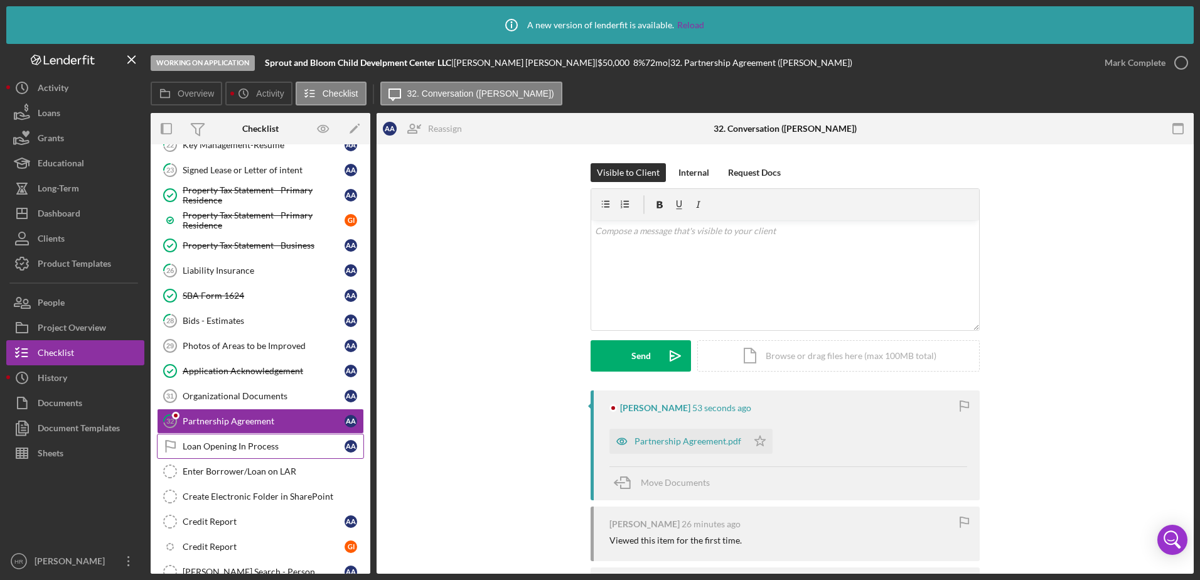
scroll to position [488, 0]
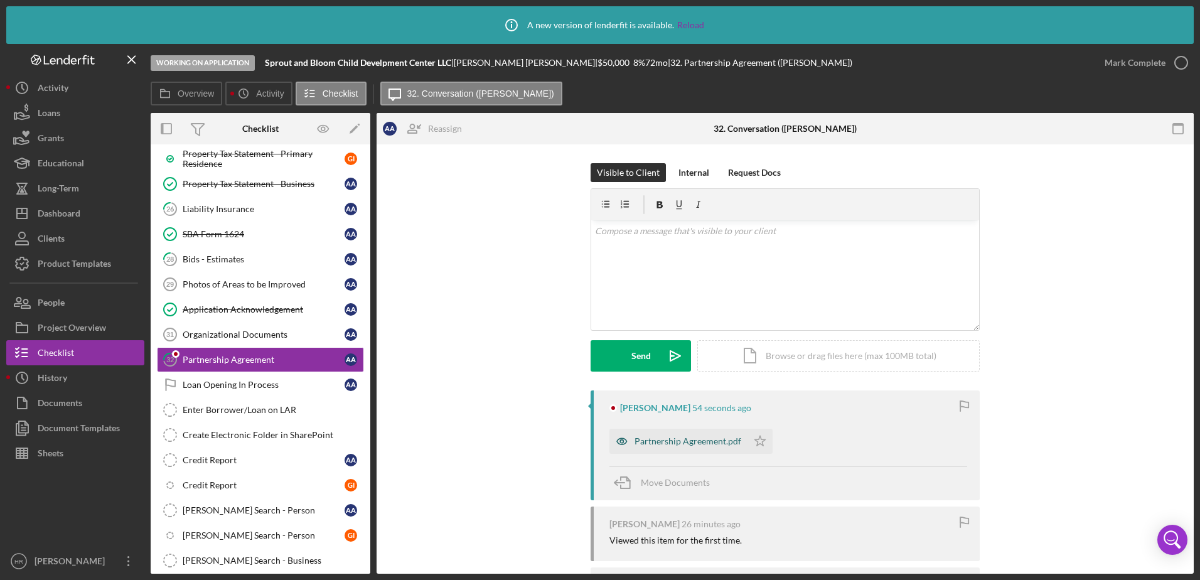
click at [675, 437] on div "Partnership Agreement.pdf" at bounding box center [688, 441] width 107 height 10
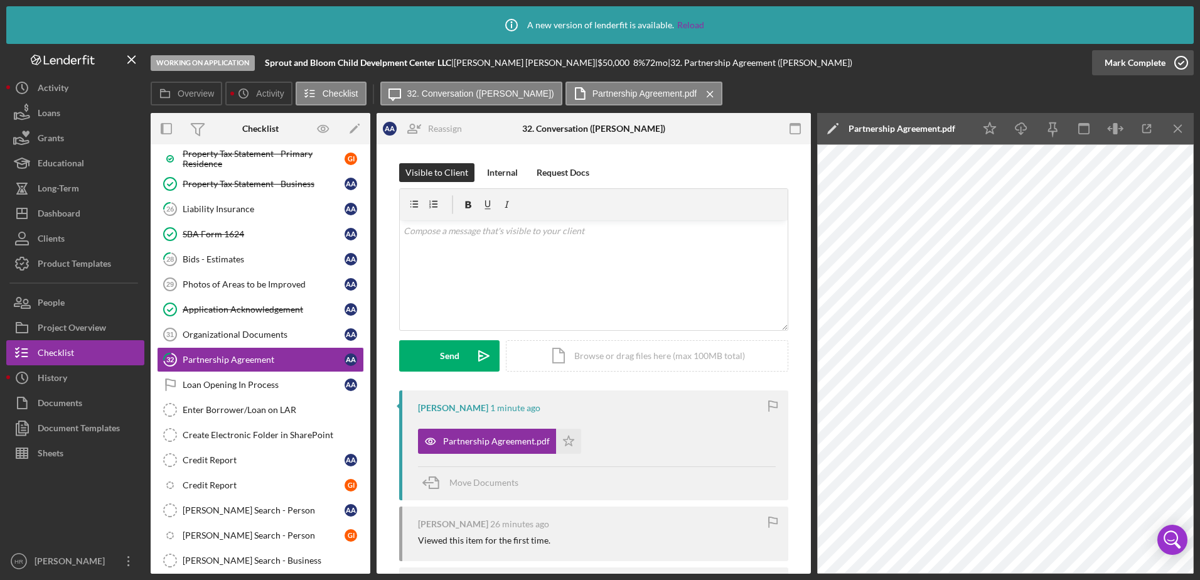
click at [1177, 62] on icon "button" at bounding box center [1181, 62] width 31 height 31
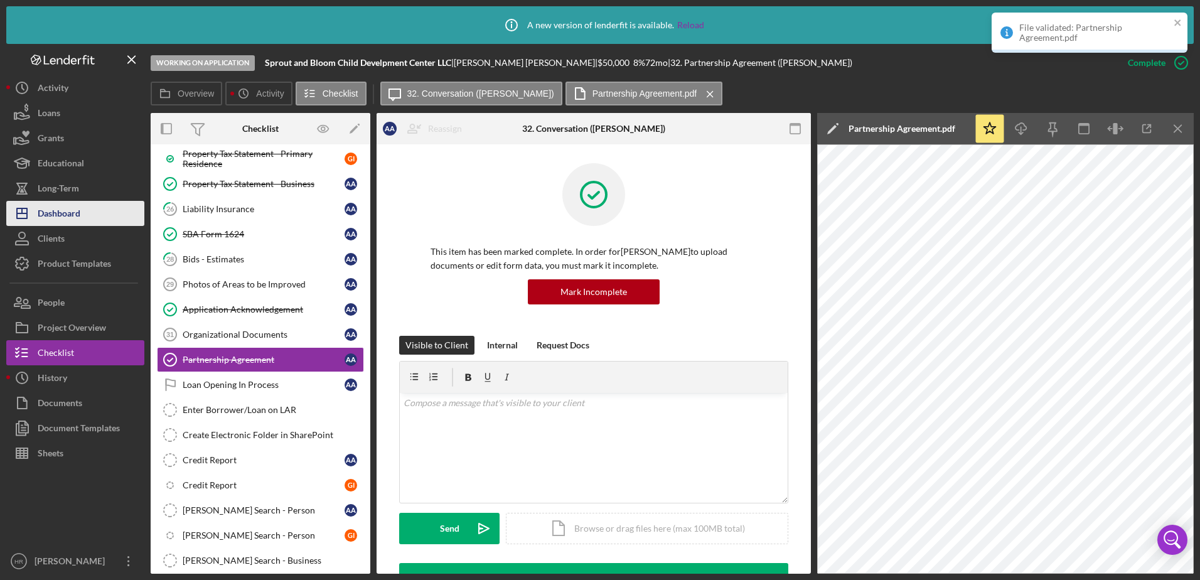
click at [75, 223] on div "Dashboard" at bounding box center [59, 215] width 43 height 28
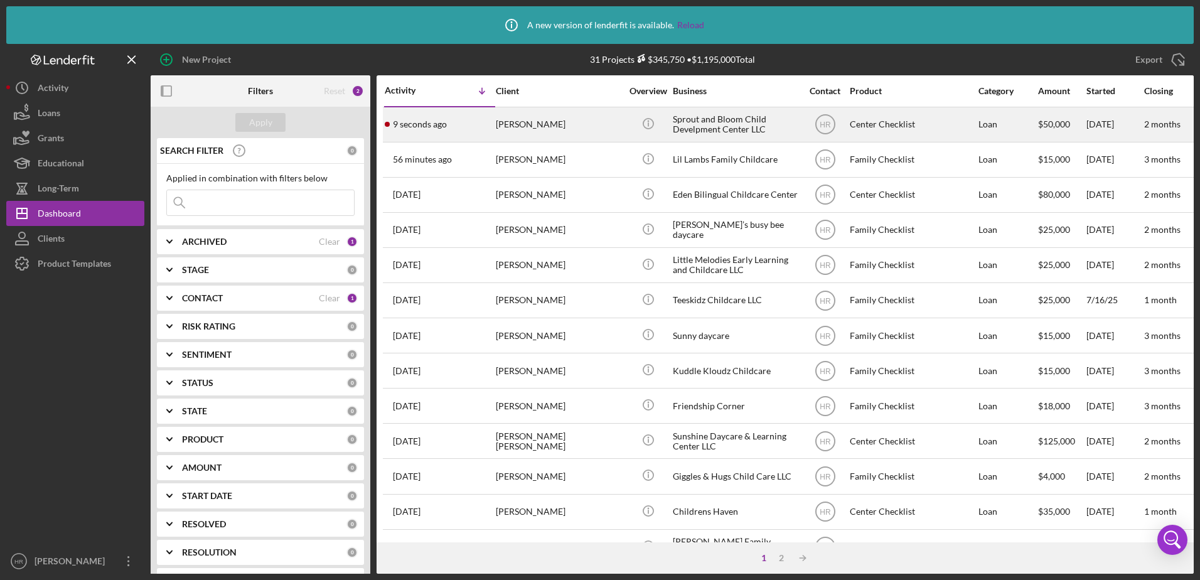
click at [805, 129] on div "HR" at bounding box center [825, 124] width 47 height 31
click at [759, 121] on div "Sprout and Bloom Child Develpment Center LLC" at bounding box center [736, 124] width 126 height 33
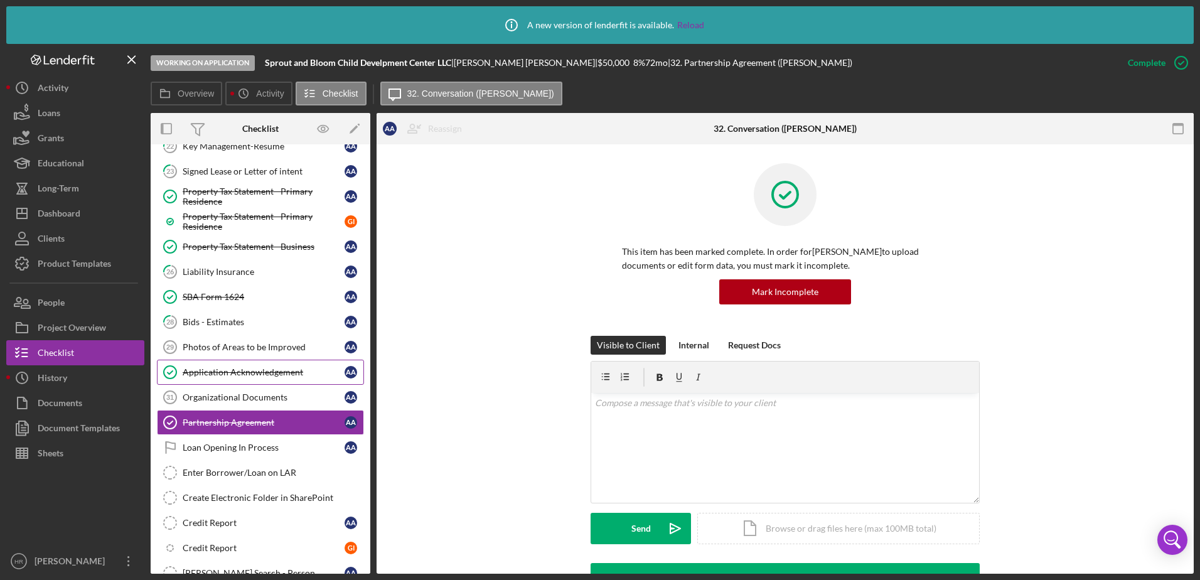
scroll to position [237, 0]
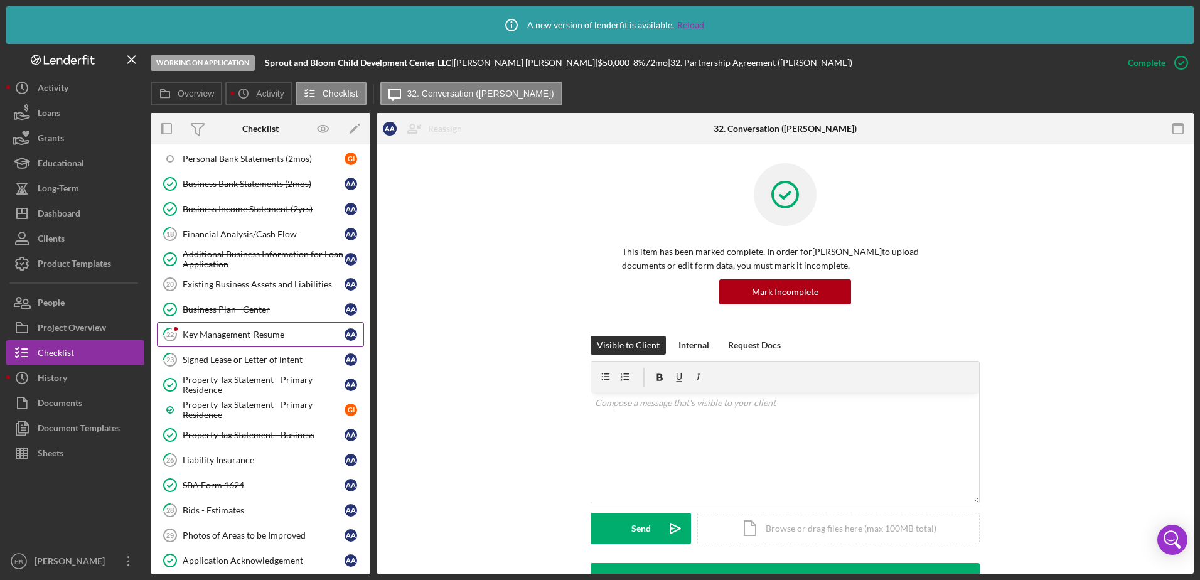
click at [228, 344] on link "22 Key Management-Resume A A" at bounding box center [260, 334] width 207 height 25
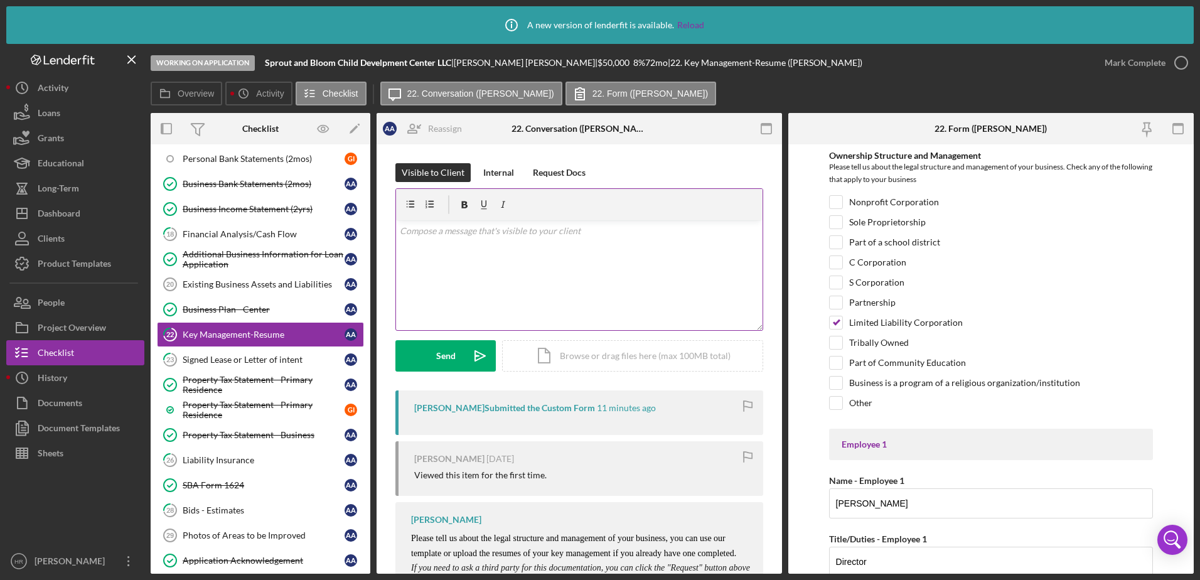
click at [553, 247] on div "v Color teal Color pink Remove color Add row above Add row below Add column bef…" at bounding box center [579, 275] width 367 height 110
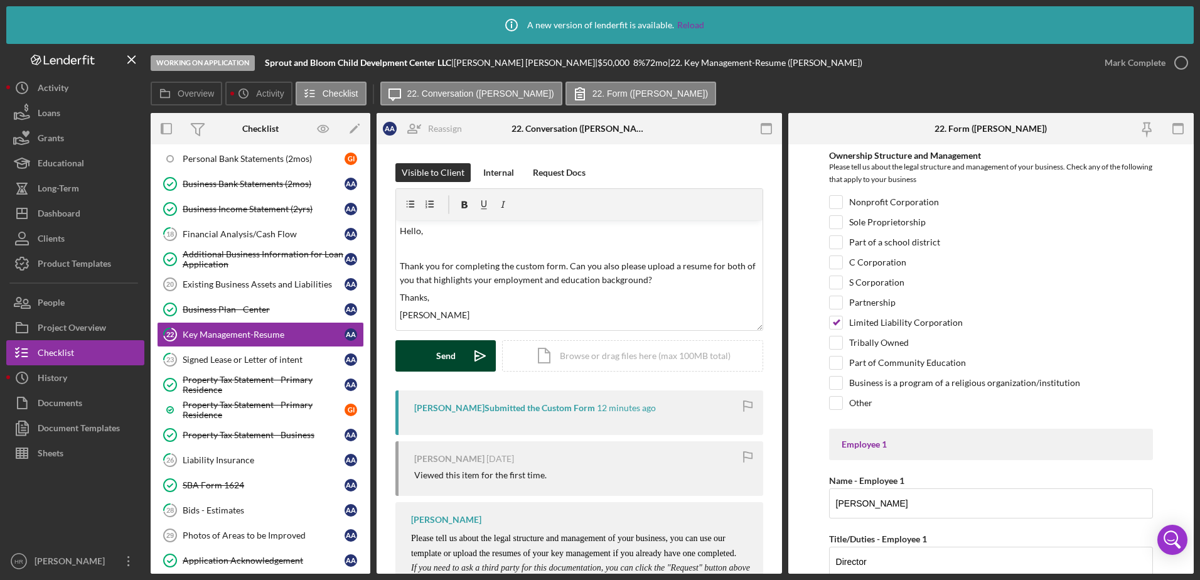
click at [437, 362] on div "Send" at bounding box center [445, 355] width 19 height 31
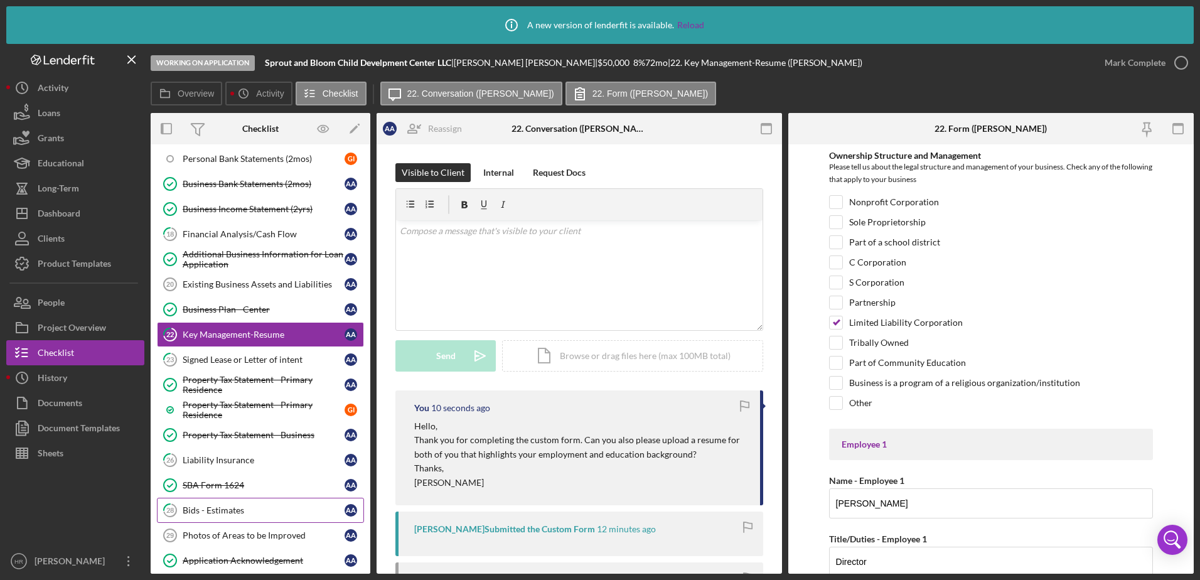
click at [225, 514] on div "Bids - Estimates" at bounding box center [264, 510] width 162 height 10
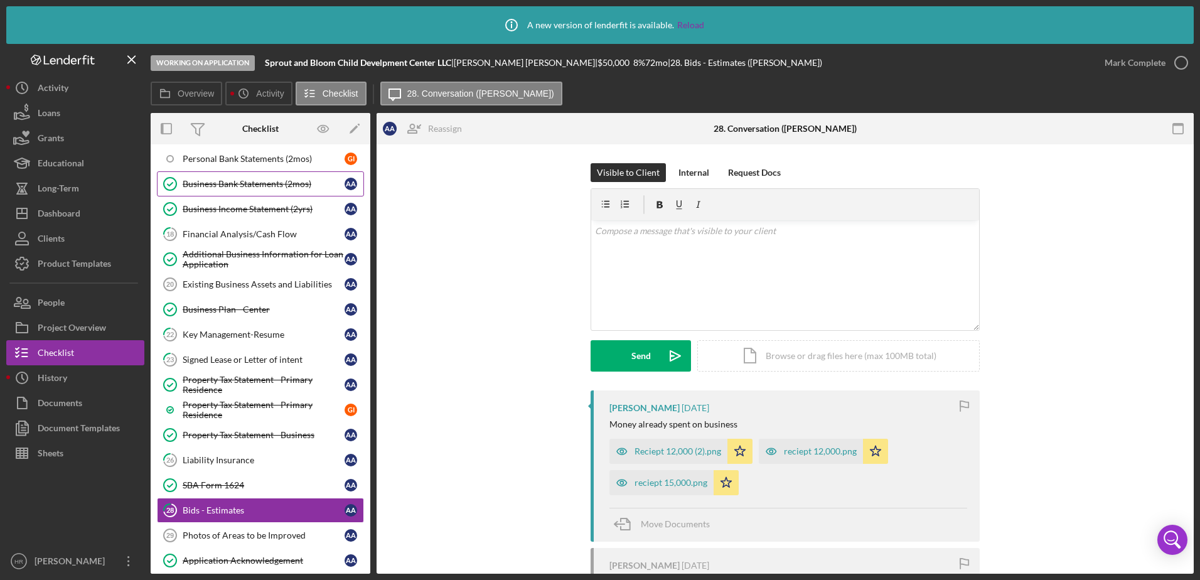
scroll to position [111, 0]
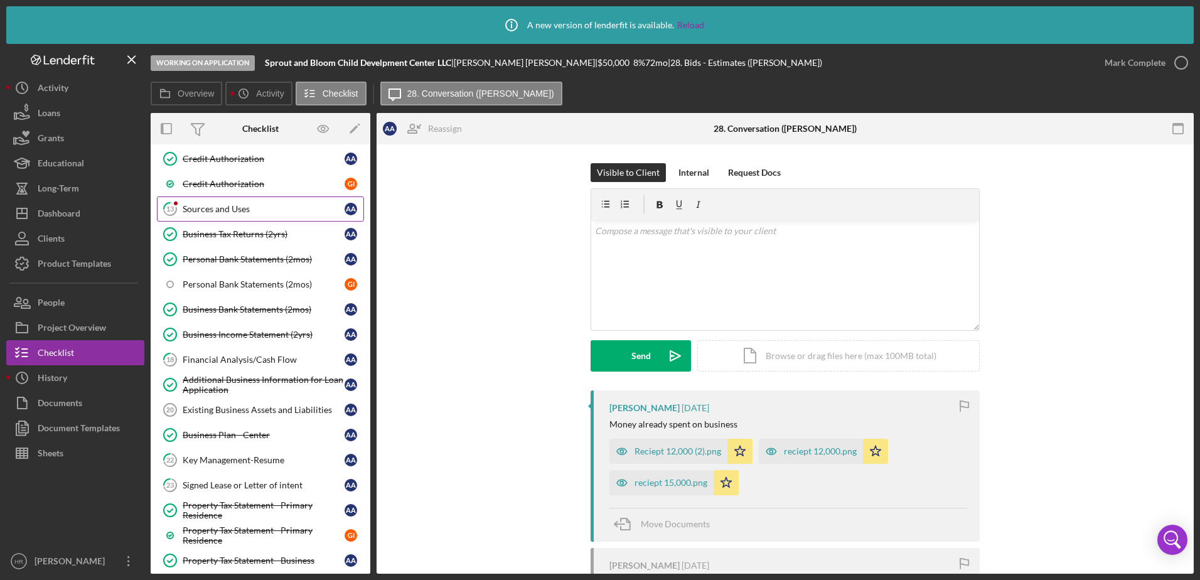
click at [245, 216] on link "13 Sources and Uses A A" at bounding box center [260, 208] width 207 height 25
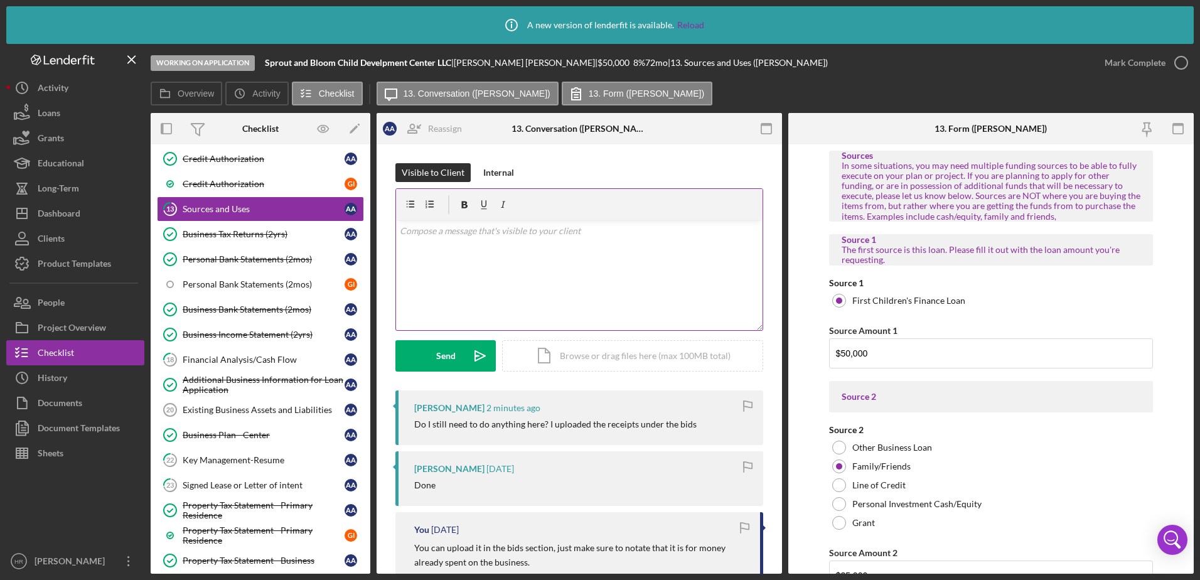
click at [571, 259] on div "v Color teal Color pink Remove color Add row above Add row below Add column bef…" at bounding box center [579, 275] width 367 height 110
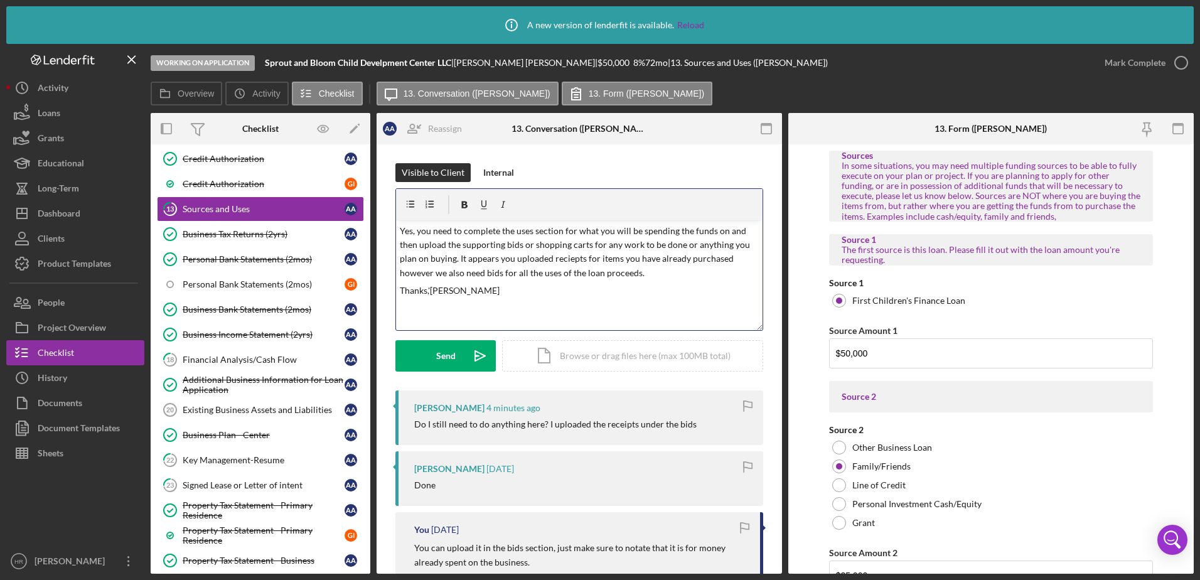
click at [558, 231] on p "Yes, you need to complete the uses section for what you will be spending the fu…" at bounding box center [580, 252] width 360 height 56
click at [661, 242] on p "Yes, you need to complete the uses for what you will be spending the funds on a…" at bounding box center [580, 252] width 360 height 56
drag, startPoint x: 661, startPoint y: 242, endPoint x: 617, endPoint y: 279, distance: 57.9
click at [617, 279] on p "Yes, you need to complete the uses for what you will be spending the funds on a…" at bounding box center [580, 252] width 360 height 56
click at [663, 244] on p "Yes, you need to complete the uses for what you will be spending the funds on a…" at bounding box center [580, 252] width 360 height 56
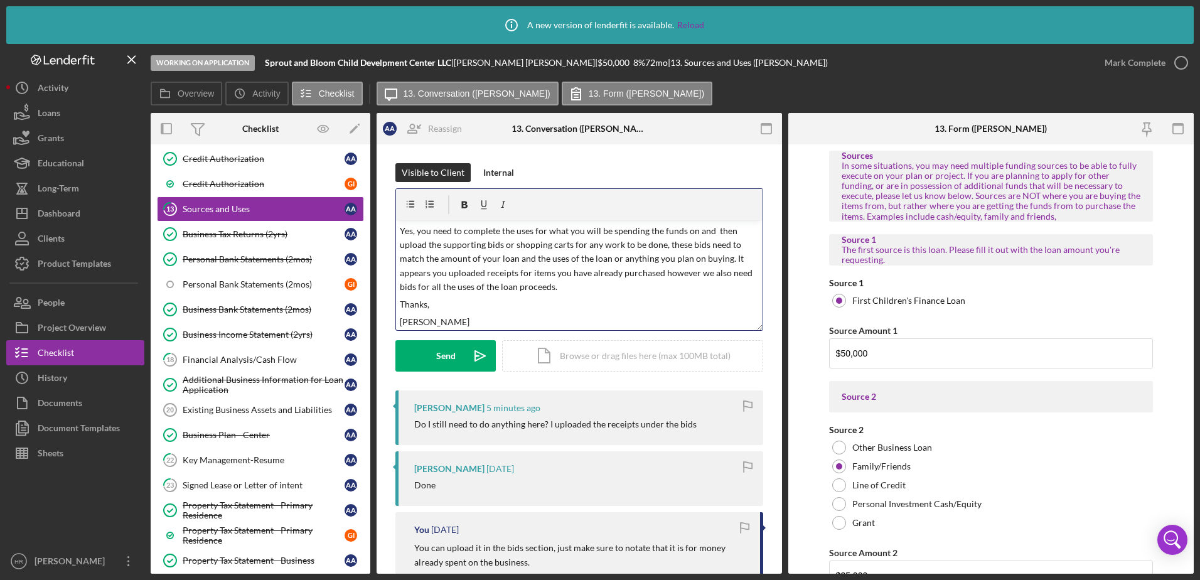
click at [727, 260] on p "Yes, you need to complete the uses for what you will be spending the funds on a…" at bounding box center [580, 259] width 360 height 70
click at [660, 244] on p "Yes, you need to complete the uses for what you will be spending the funds on a…" at bounding box center [580, 259] width 360 height 70
click at [431, 350] on button "Send Icon/icon-invite-send" at bounding box center [445, 355] width 100 height 31
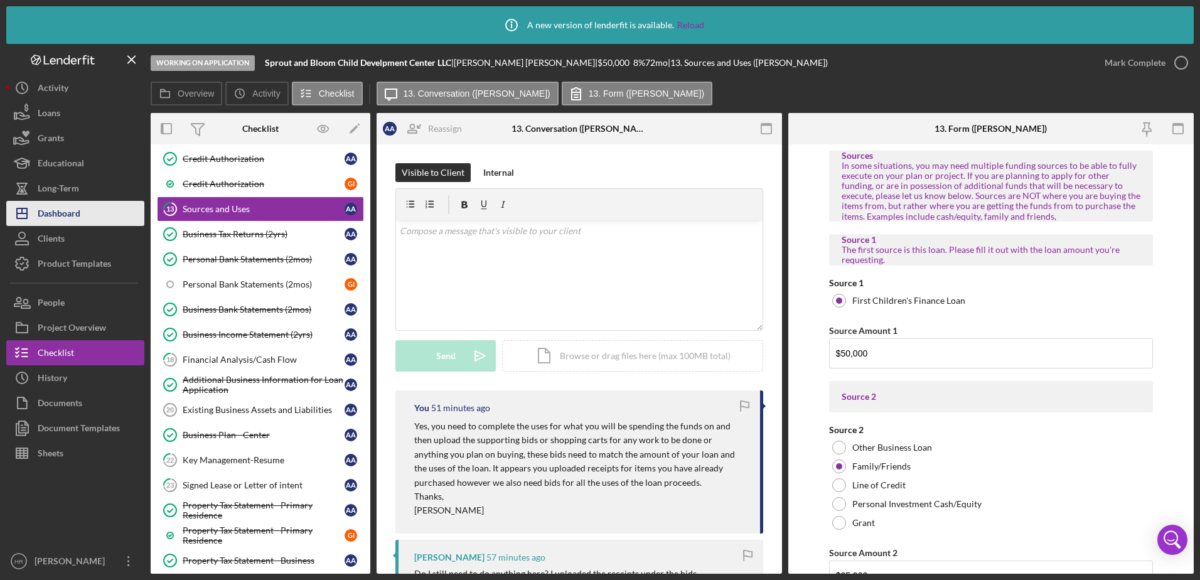
click at [83, 208] on button "Icon/Dashboard Dashboard" at bounding box center [75, 213] width 138 height 25
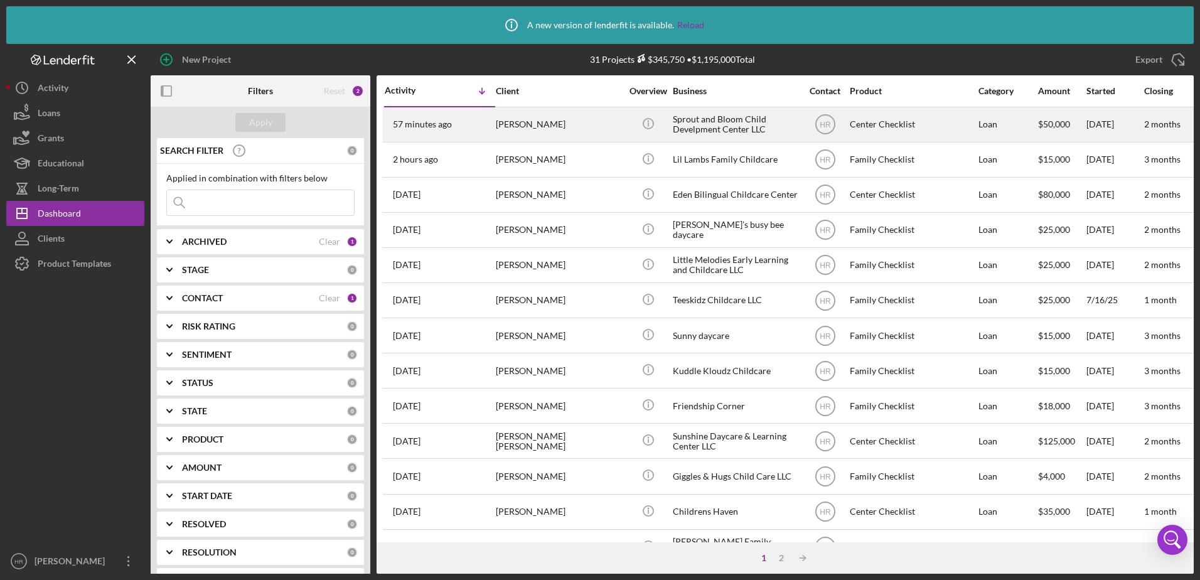
click at [708, 120] on div "Sprout and Bloom Child Develpment Center LLC" at bounding box center [736, 124] width 126 height 33
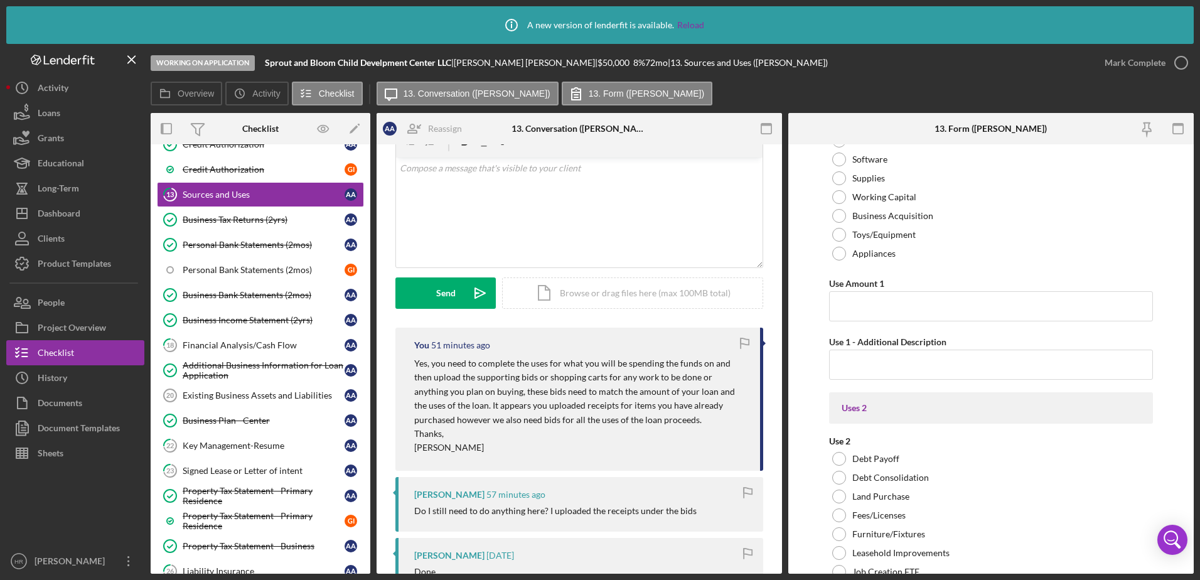
scroll to position [1757, 0]
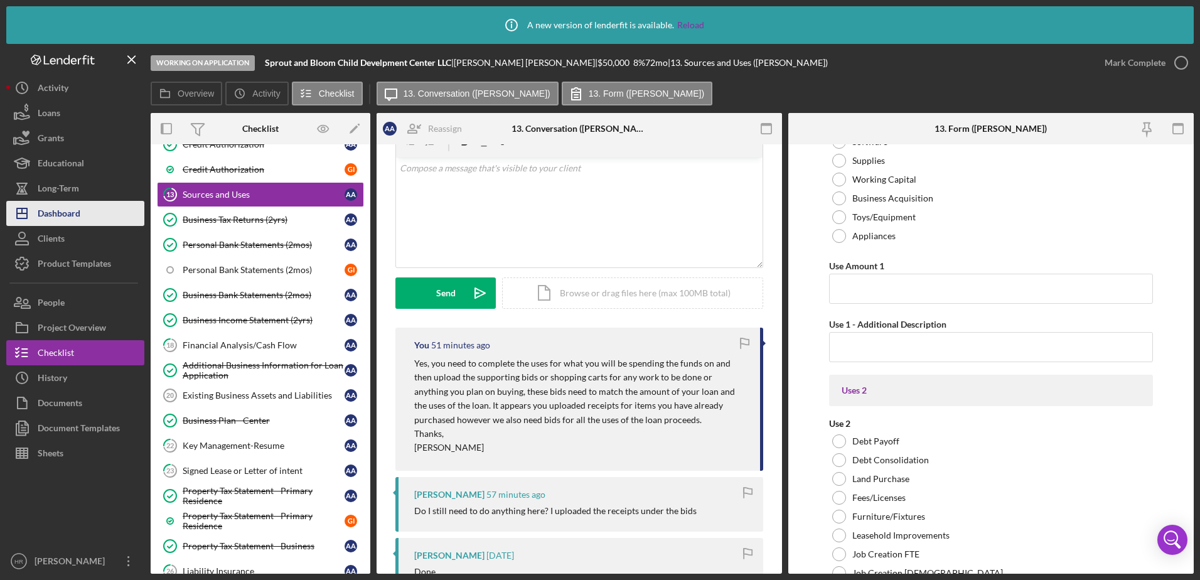
click at [62, 222] on div "Dashboard" at bounding box center [59, 215] width 43 height 28
